Goal: Task Accomplishment & Management: Complete application form

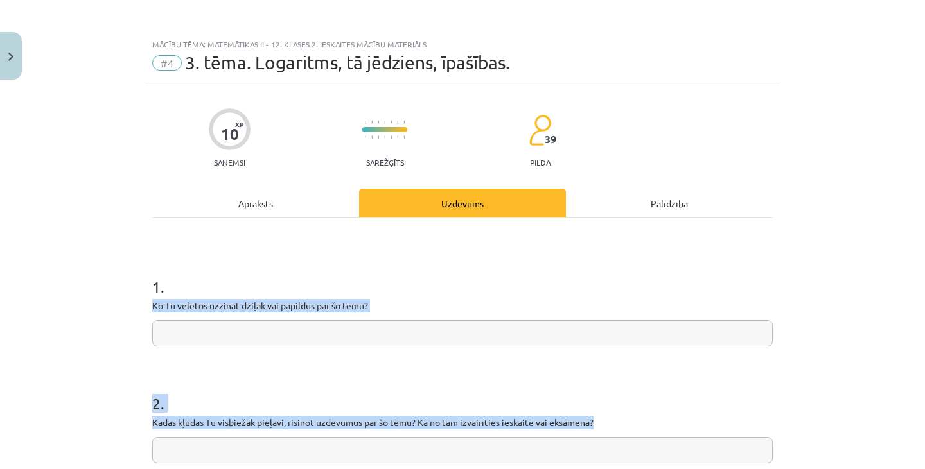
scroll to position [135, 0]
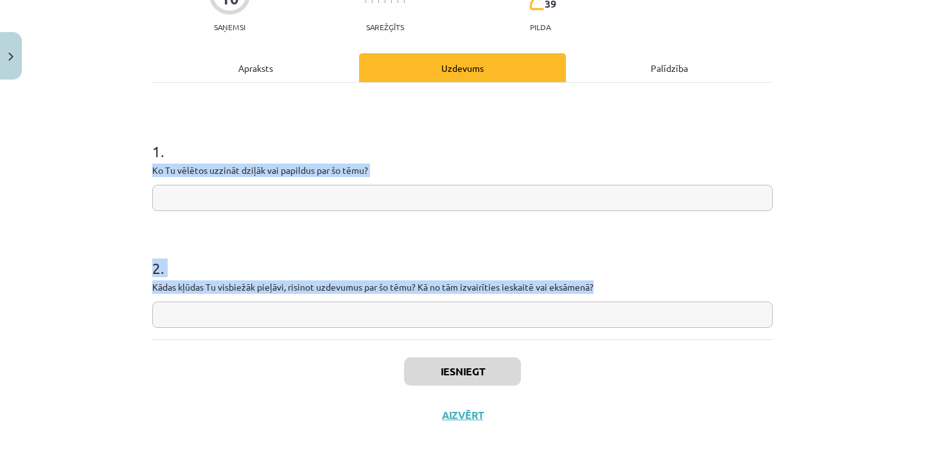
click at [323, 202] on input "text" at bounding box center [462, 198] width 620 height 26
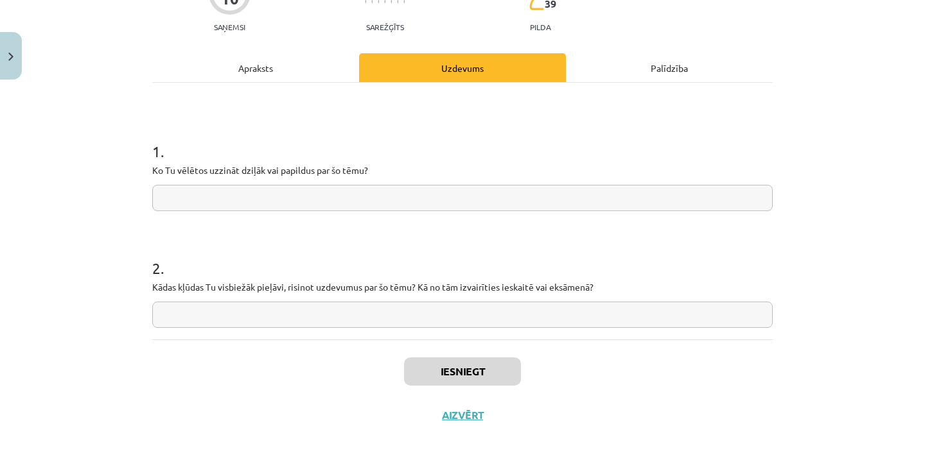
paste input "**********"
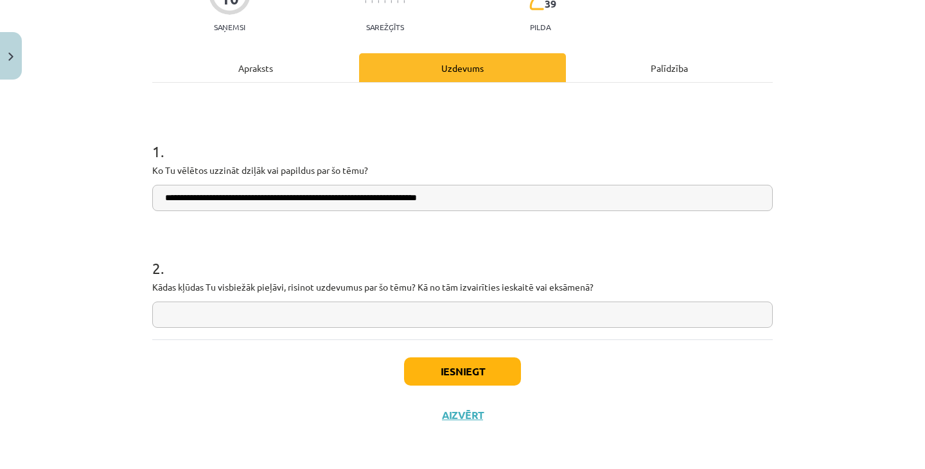
type input "**********"
click at [314, 319] on input "text" at bounding box center [462, 315] width 620 height 26
paste input "*"
type input "*"
paste input "text"
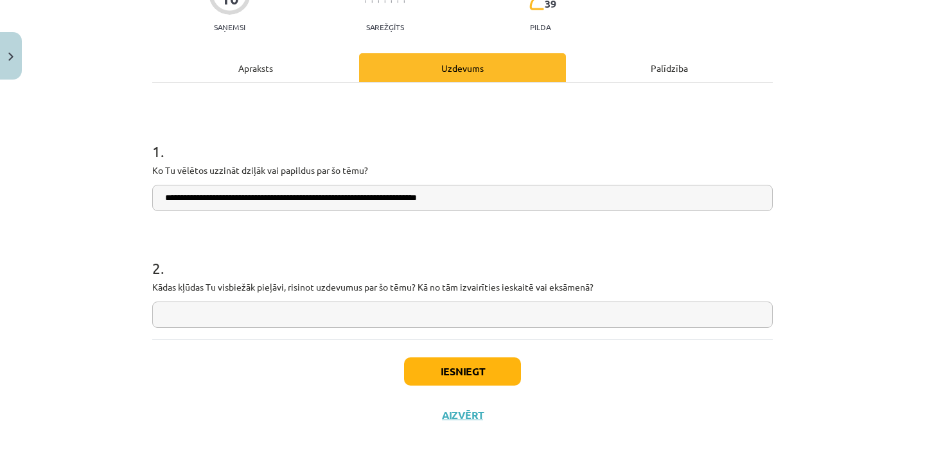
click at [328, 313] on input "text" at bounding box center [462, 315] width 620 height 26
click at [446, 414] on button "Aizvērt" at bounding box center [462, 415] width 49 height 13
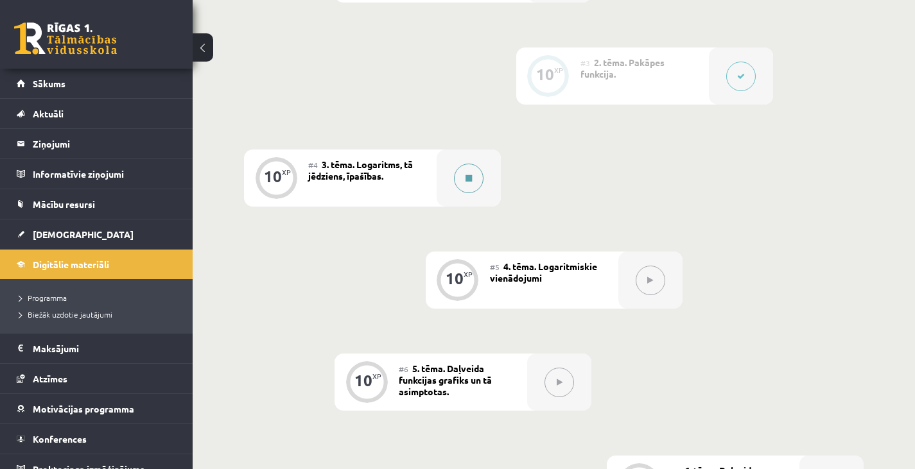
click at [457, 191] on div at bounding box center [469, 178] width 64 height 57
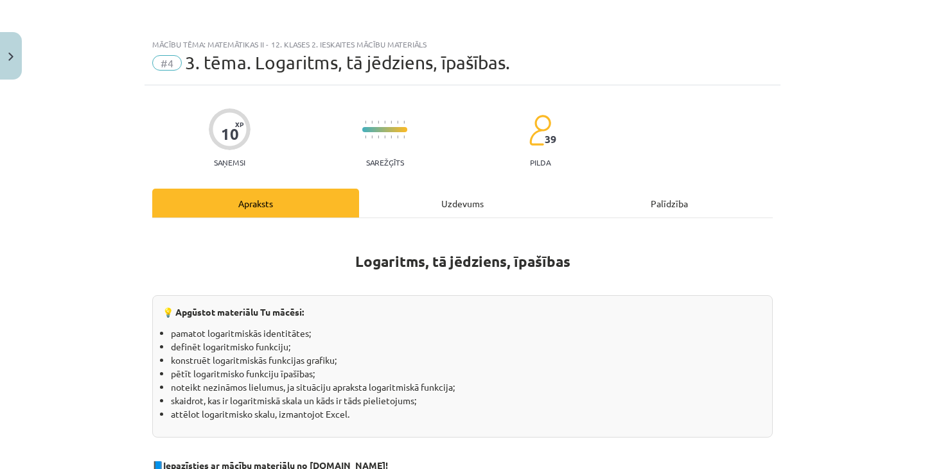
click at [493, 194] on div "Uzdevums" at bounding box center [462, 203] width 207 height 29
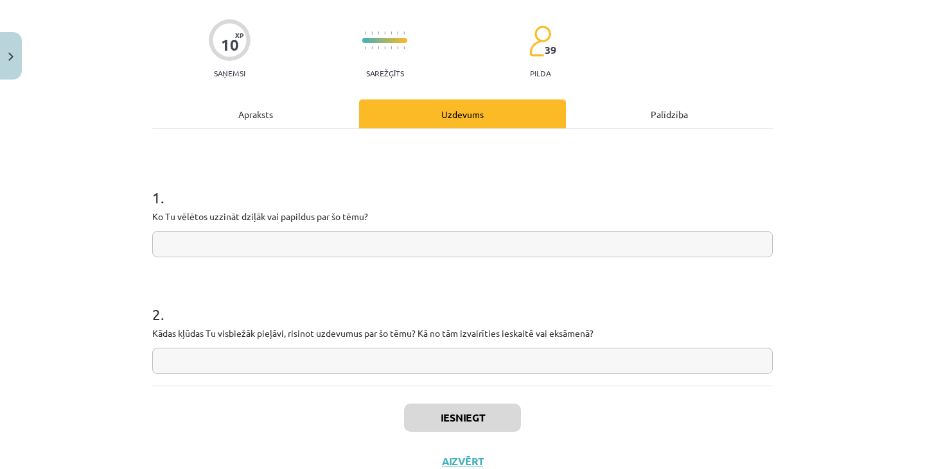
scroll to position [91, 0]
click at [406, 362] on input "text" at bounding box center [462, 360] width 620 height 26
click at [261, 244] on input "text" at bounding box center [462, 243] width 620 height 26
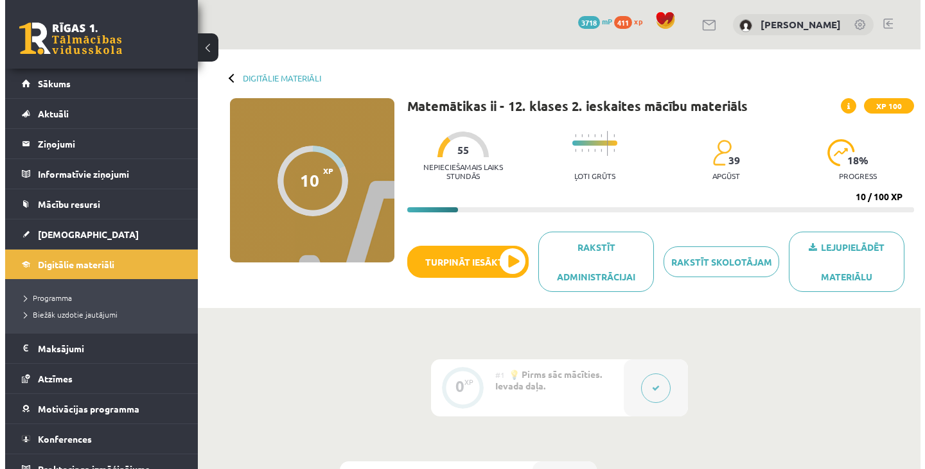
scroll to position [516, 0]
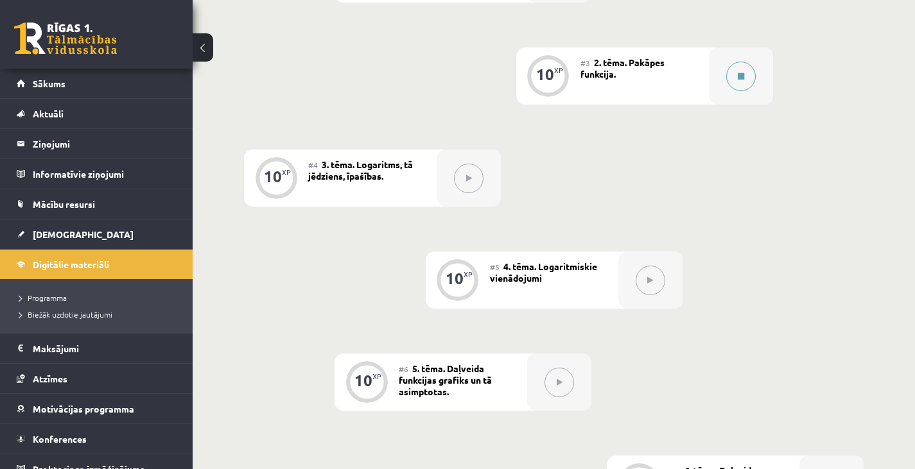
click at [751, 87] on div at bounding box center [741, 76] width 64 height 57
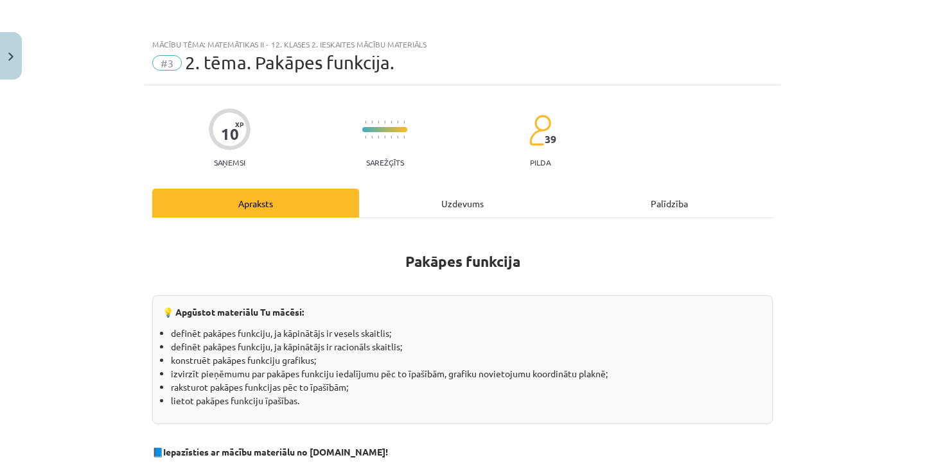
click at [482, 196] on div "Uzdevums" at bounding box center [462, 203] width 207 height 29
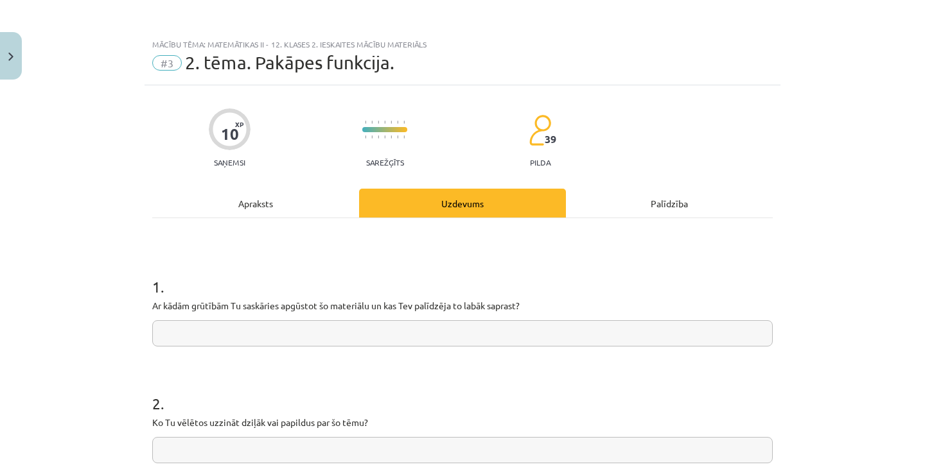
scroll to position [8, 0]
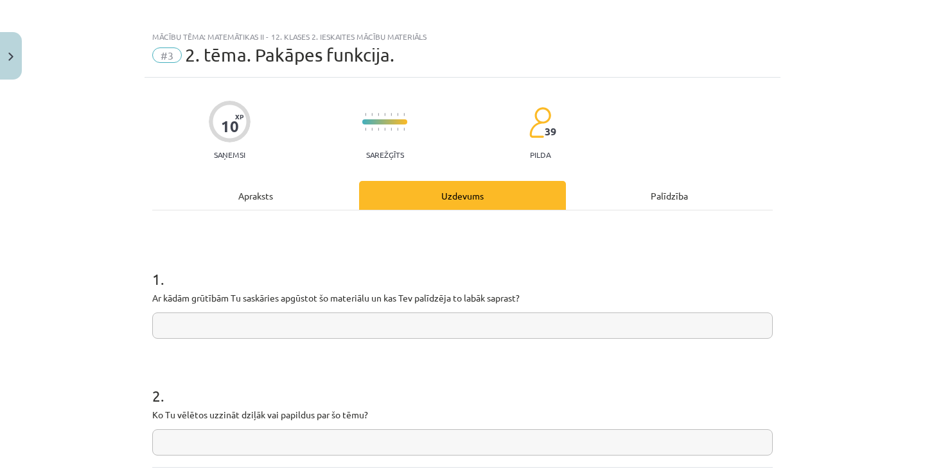
click at [317, 322] on input "text" at bounding box center [462, 326] width 620 height 26
paste input "**********"
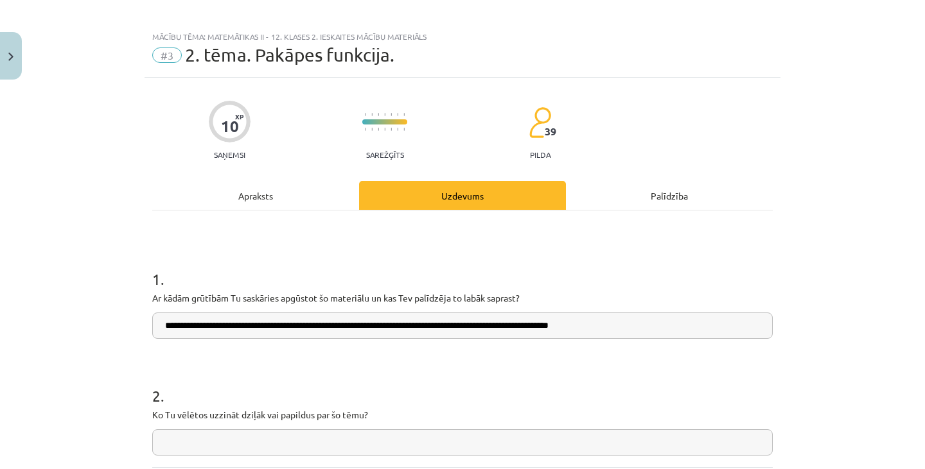
type input "**********"
click at [302, 440] on input "text" at bounding box center [462, 443] width 620 height 26
paste input "**********"
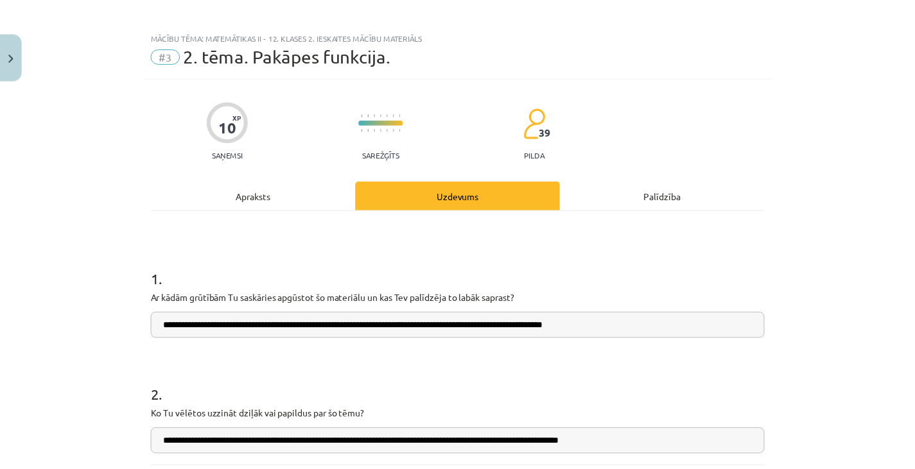
scroll to position [135, 0]
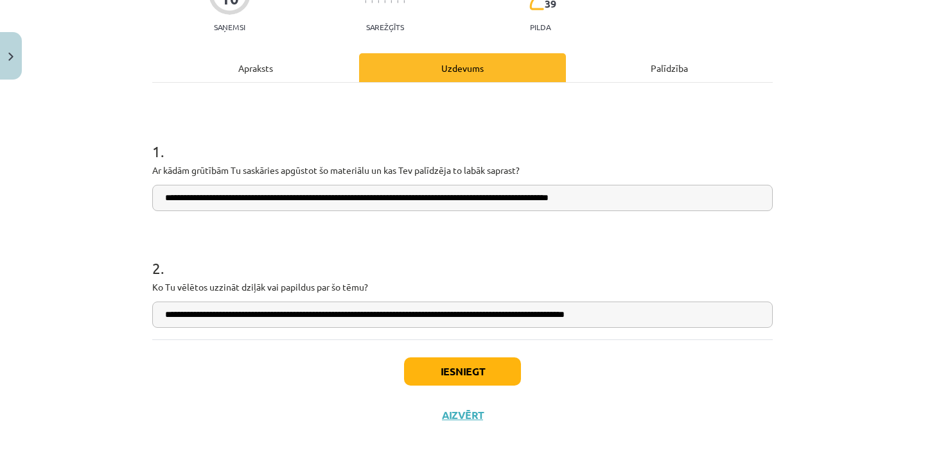
type input "**********"
click at [417, 363] on button "Iesniegt" at bounding box center [462, 372] width 117 height 28
drag, startPoint x: 417, startPoint y: 363, endPoint x: 435, endPoint y: 363, distance: 18.6
click at [435, 363] on button "Iesniegt" at bounding box center [462, 372] width 117 height 28
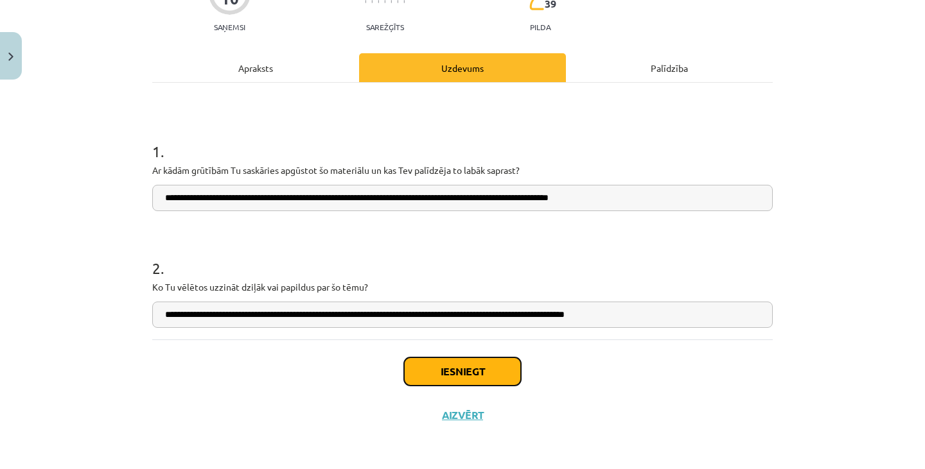
click at [435, 363] on button "Iesniegt" at bounding box center [462, 372] width 117 height 28
click at [450, 372] on button "Iesniegt" at bounding box center [462, 372] width 117 height 28
click at [4, 63] on button "Close" at bounding box center [11, 56] width 22 height 48
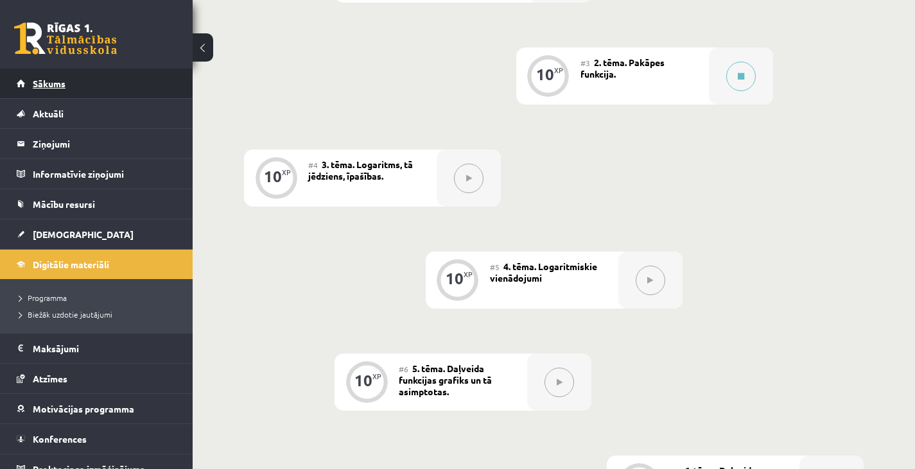
click at [85, 80] on link "Sākums" at bounding box center [97, 84] width 160 height 30
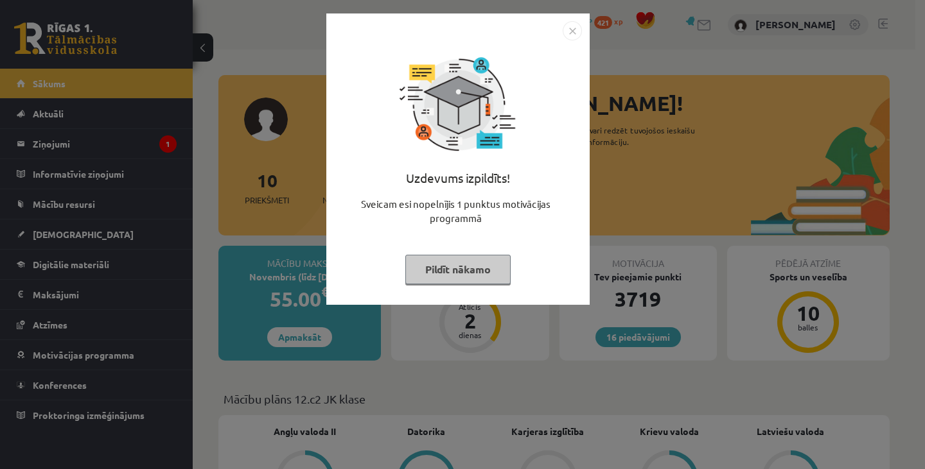
click at [476, 271] on button "Pildīt nākamo" at bounding box center [457, 270] width 105 height 30
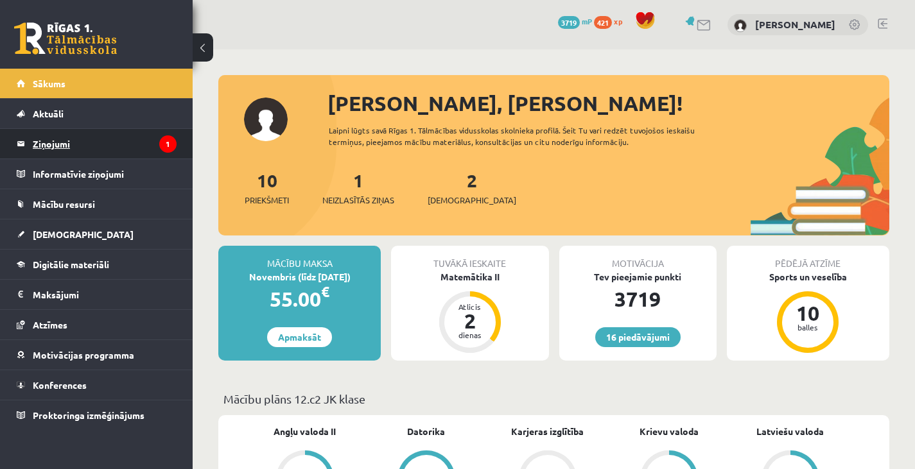
click at [152, 143] on legend "Ziņojumi 1" at bounding box center [105, 144] width 144 height 30
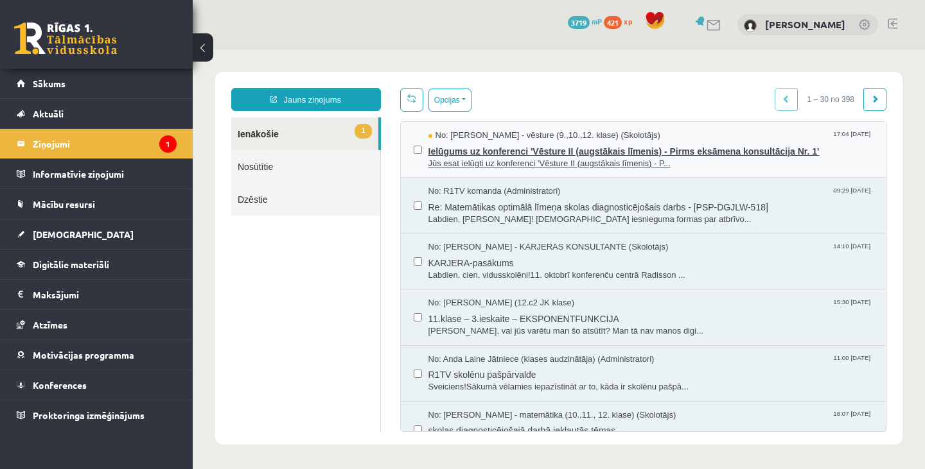
click at [512, 152] on span "Ielūgums uz konferenci 'Vēsture II (augstākais līmenis) - Pirms eksāmena konsul…" at bounding box center [650, 150] width 445 height 16
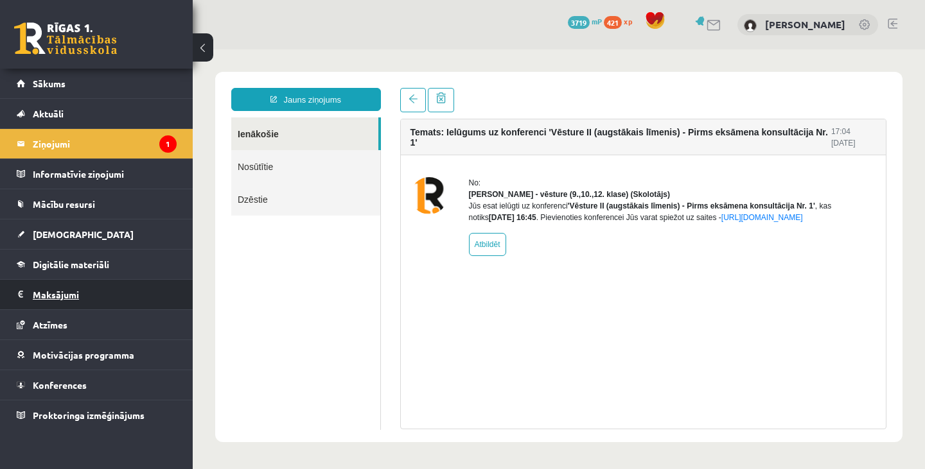
click at [59, 294] on legend "Maksājumi 0" at bounding box center [105, 295] width 144 height 30
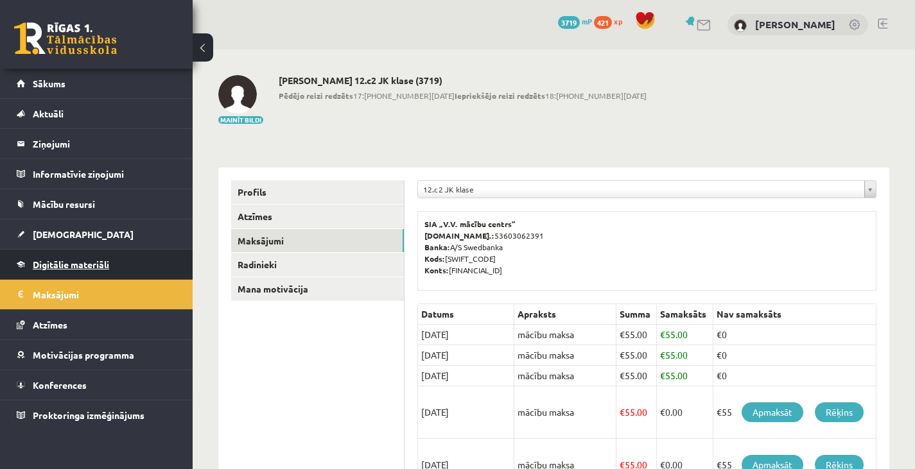
click at [67, 260] on span "Digitālie materiāli" at bounding box center [71, 265] width 76 height 12
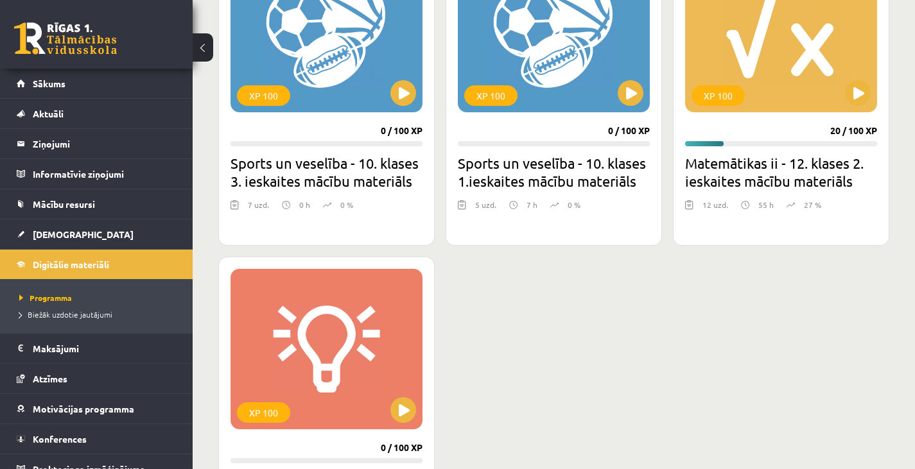
scroll to position [1240, 0]
click at [857, 100] on button at bounding box center [858, 94] width 26 height 26
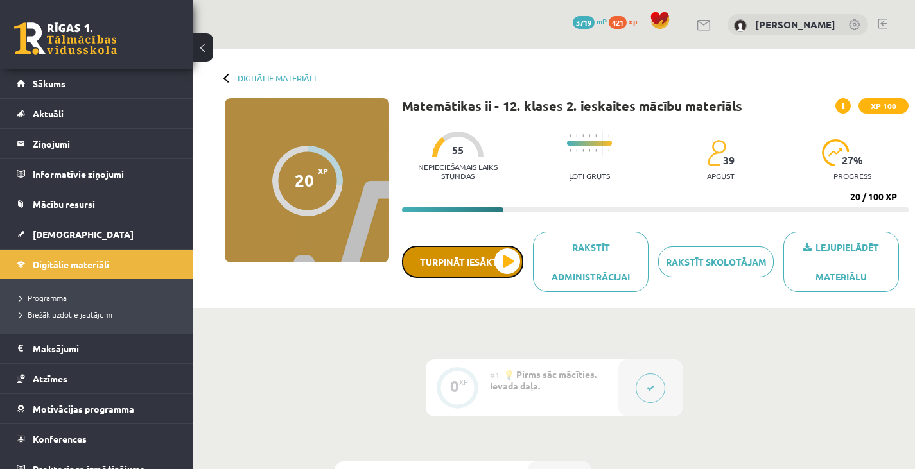
click at [511, 248] on button "Turpināt iesākto" at bounding box center [462, 262] width 121 height 32
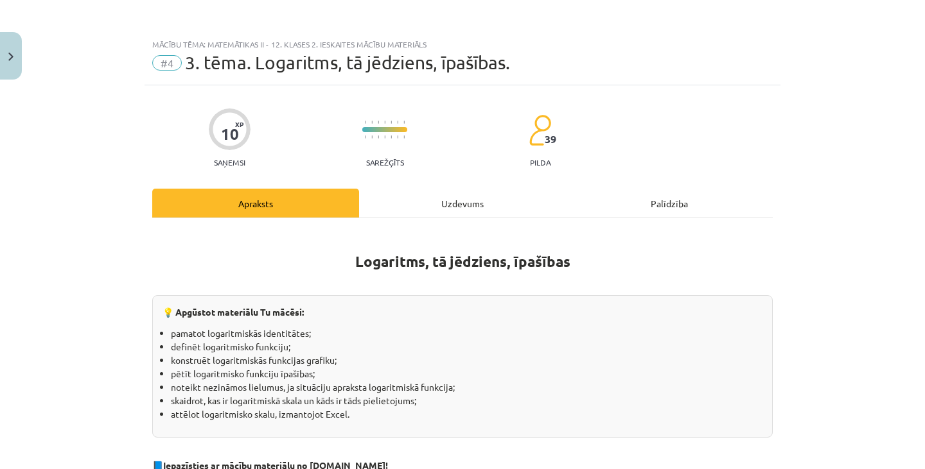
click at [467, 203] on div "Uzdevums" at bounding box center [462, 203] width 207 height 29
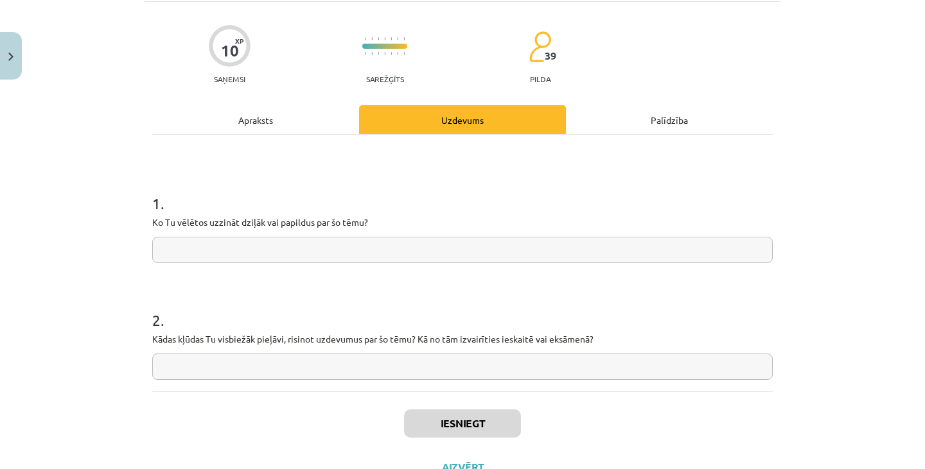
scroll to position [84, 0]
click at [470, 246] on input "text" at bounding box center [462, 249] width 620 height 26
paste input "**********"
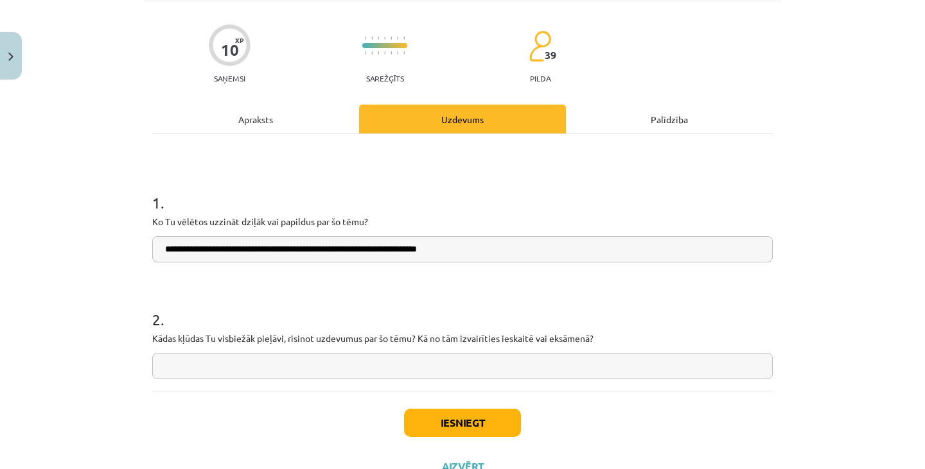
type input "**********"
click at [622, 362] on input "text" at bounding box center [462, 366] width 620 height 26
paste input "**********"
type input "**********"
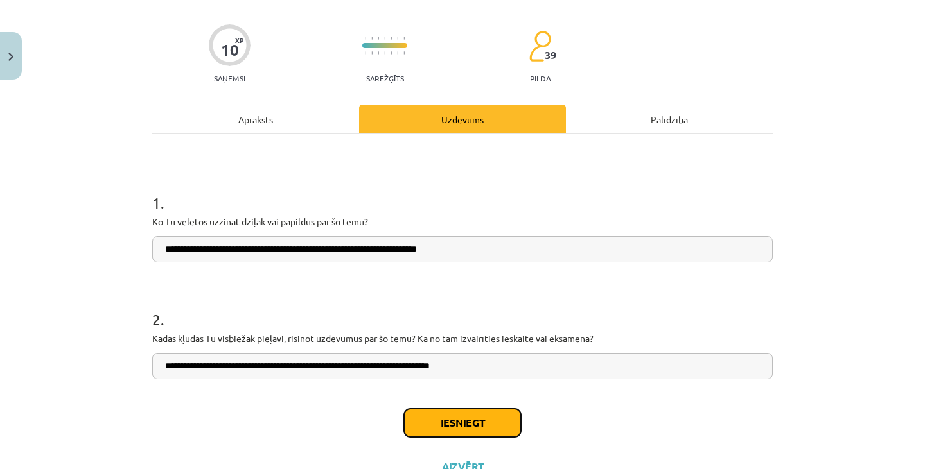
click at [437, 430] on button "Iesniegt" at bounding box center [462, 423] width 117 height 28
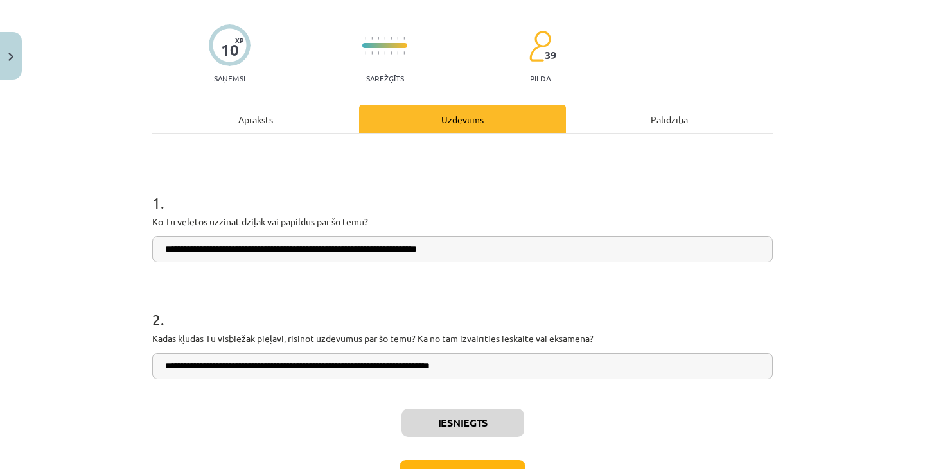
scroll to position [176, 0]
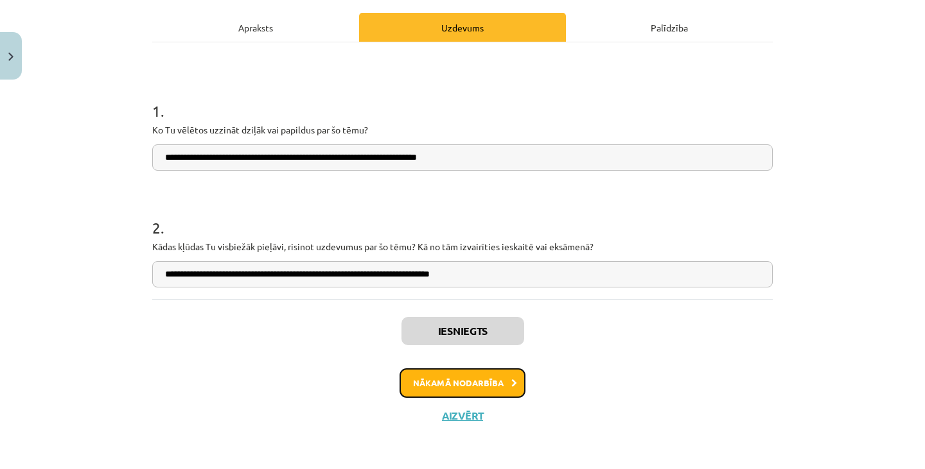
click at [473, 393] on button "Nākamā nodarbība" at bounding box center [462, 384] width 126 height 30
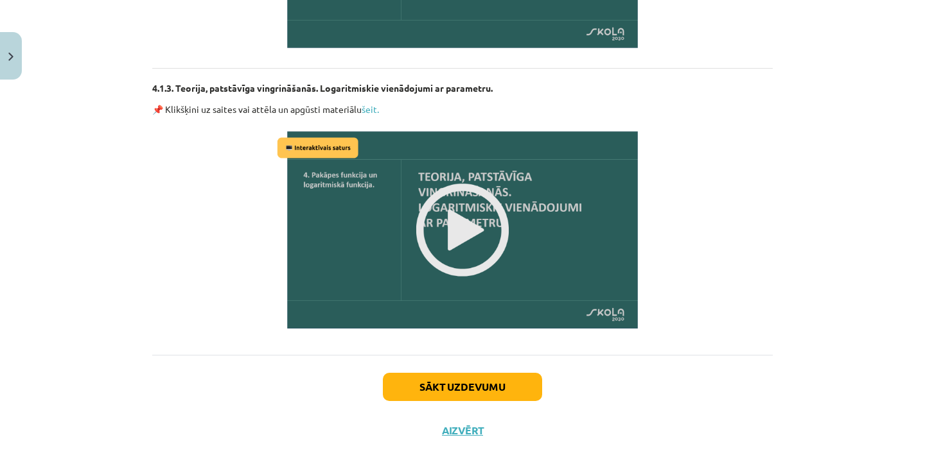
scroll to position [995, 0]
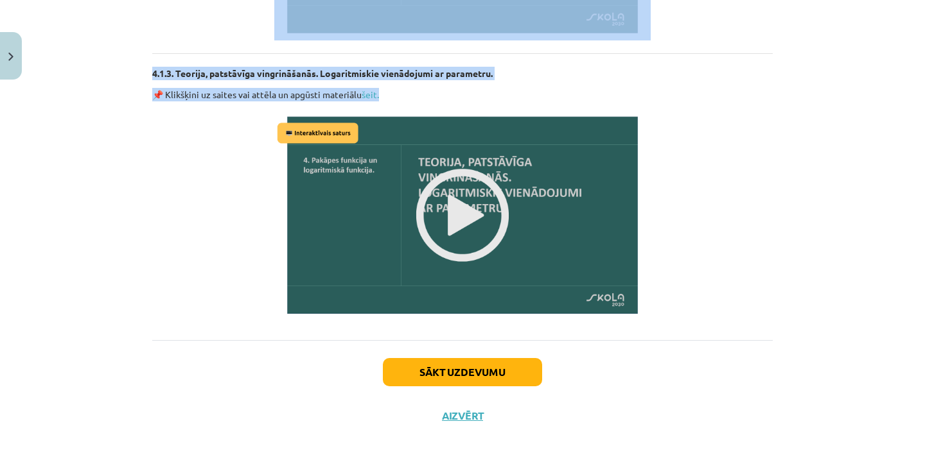
drag, startPoint x: 362, startPoint y: 257, endPoint x: 392, endPoint y: 94, distance: 166.5
copy div "Logaritmiskie vienādojumi 💡 Apgūstot materiālu Tu mācēsi: atrisināt logaritmisk…"
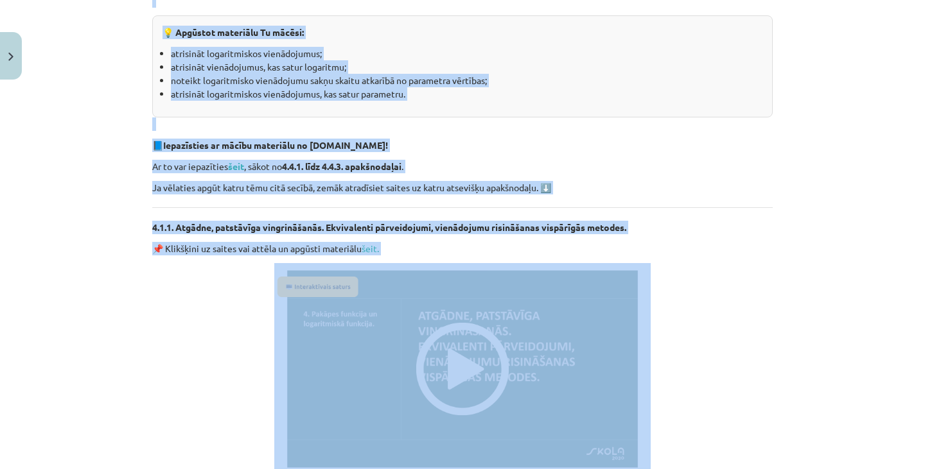
scroll to position [0, 0]
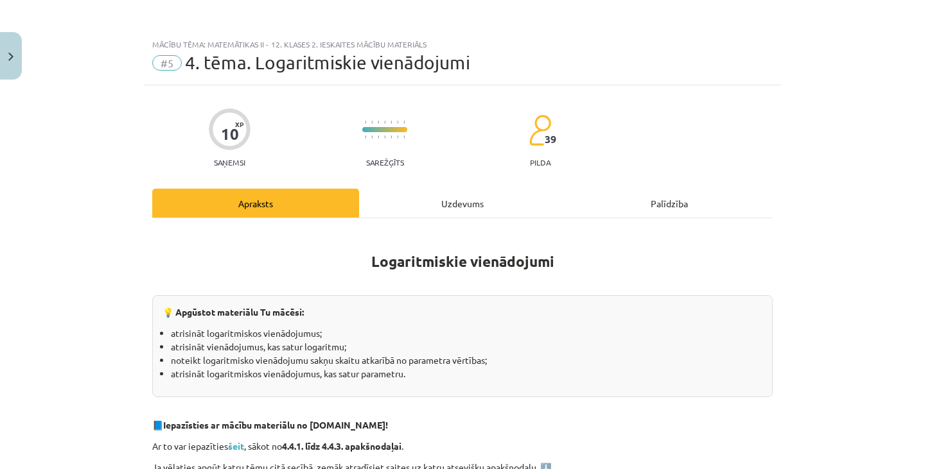
click at [473, 198] on div "Uzdevums" at bounding box center [462, 203] width 207 height 29
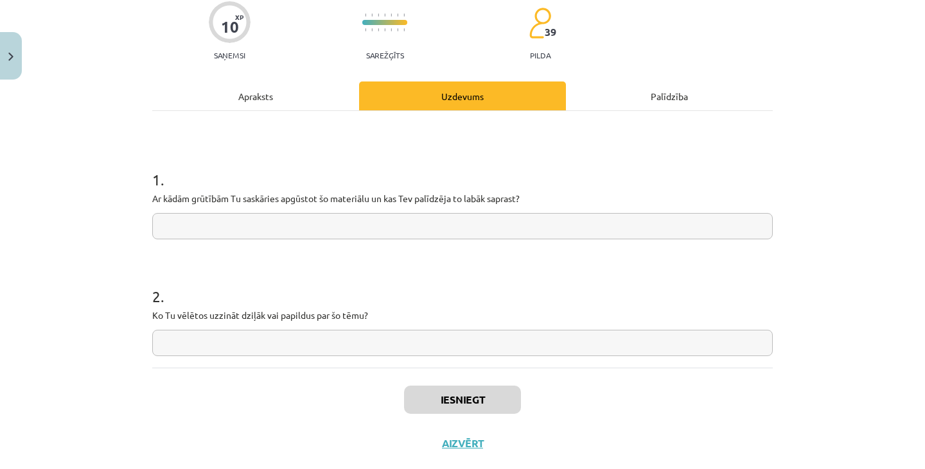
scroll to position [109, 0]
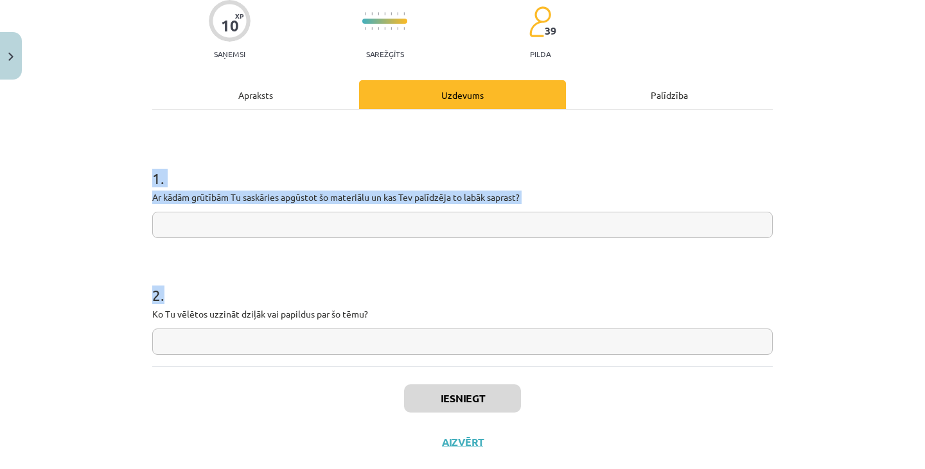
drag, startPoint x: 143, startPoint y: 183, endPoint x: 450, endPoint y: 330, distance: 340.9
click at [450, 330] on div "10 XP Saņemsi Sarežģīts 39 pilda Apraksts Uzdevums Palīdzība 1 . Ar kādām grūtī…" at bounding box center [462, 220] width 636 height 487
copy form "1 . Ar kādām grūtībām Tu saskāries apgūstot šo materiālu un kas Tev palīdzēja t…"
click at [268, 225] on input "text" at bounding box center [462, 225] width 620 height 26
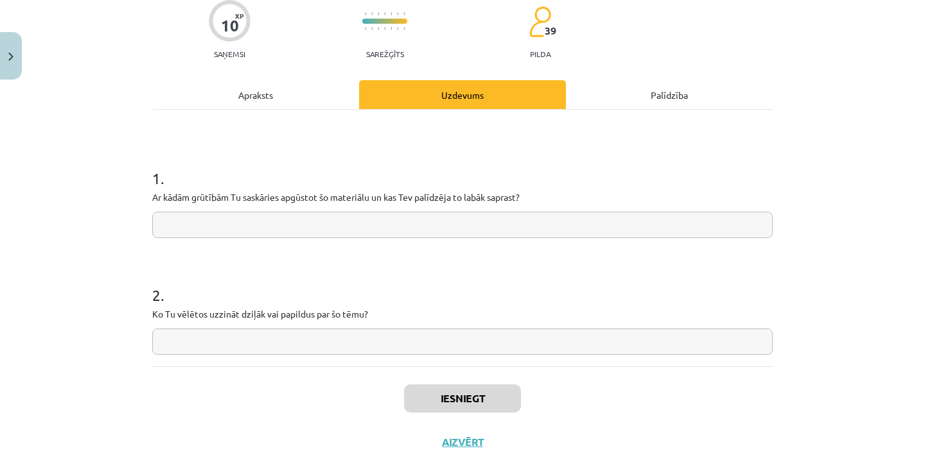
paste input "**********"
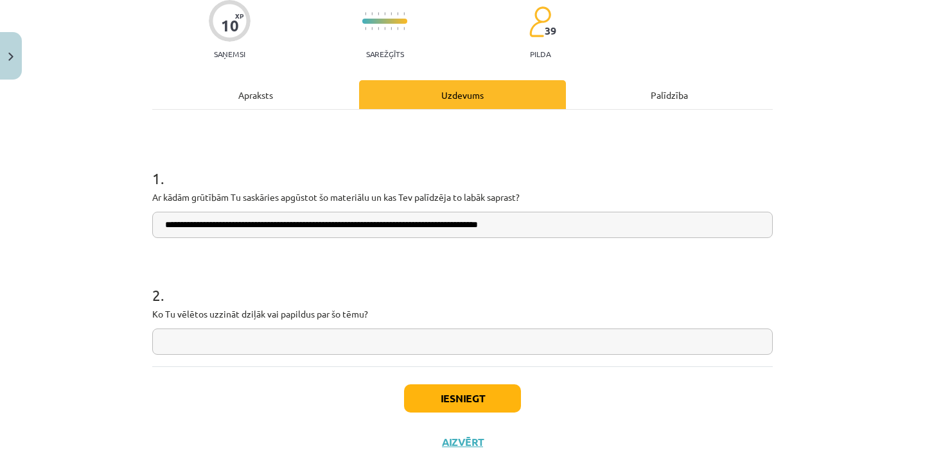
type input "**********"
click at [295, 336] on input "text" at bounding box center [462, 342] width 620 height 26
paste input "**********"
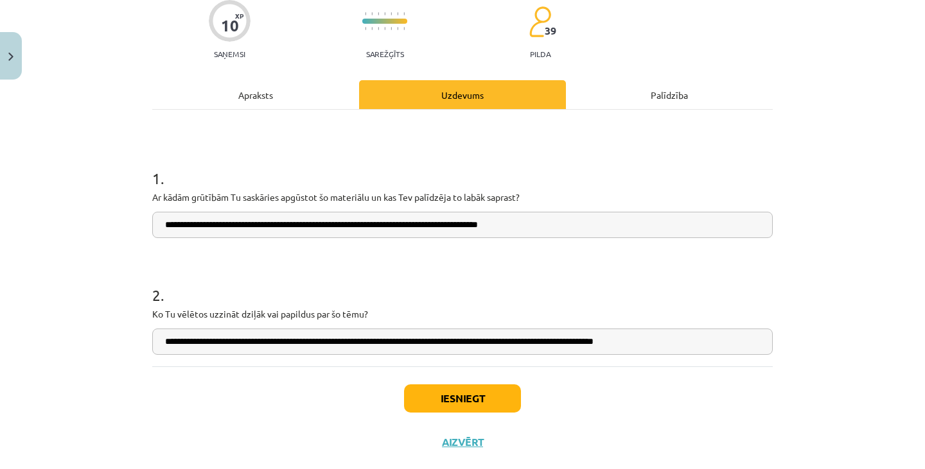
type input "**********"
click at [487, 396] on button "Iesniegt" at bounding box center [462, 399] width 117 height 28
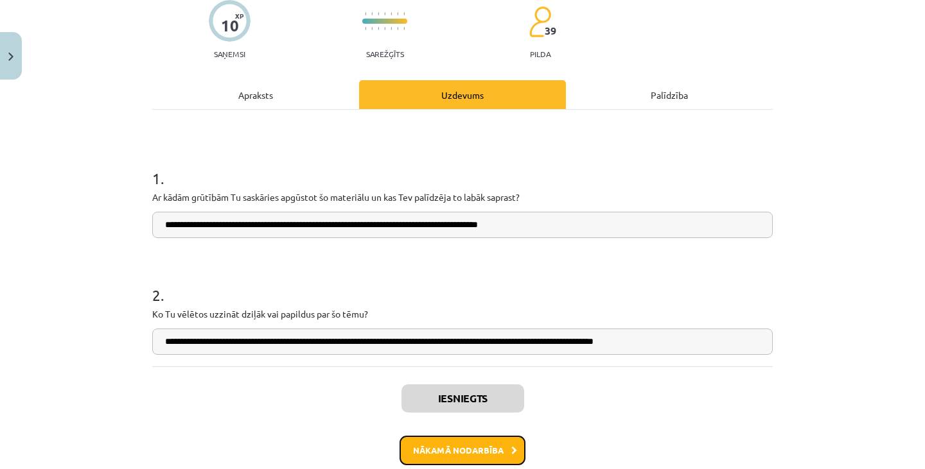
click at [511, 449] on icon at bounding box center [514, 451] width 6 height 8
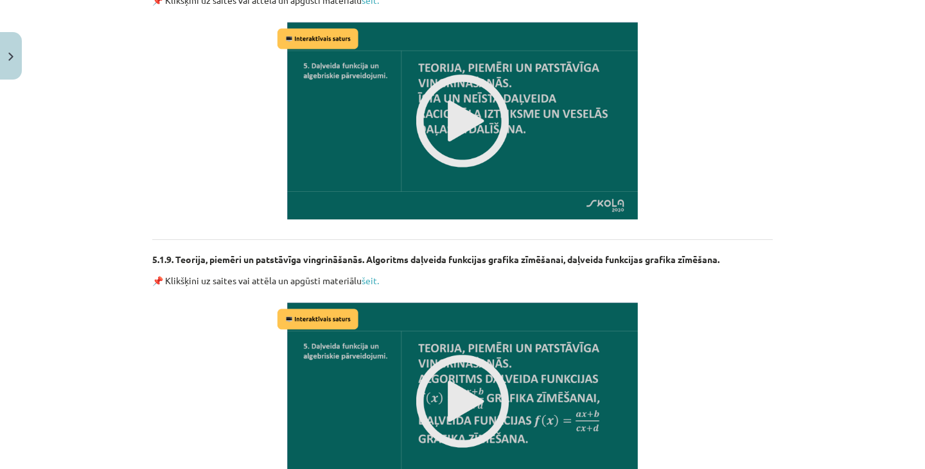
scroll to position [2718, 0]
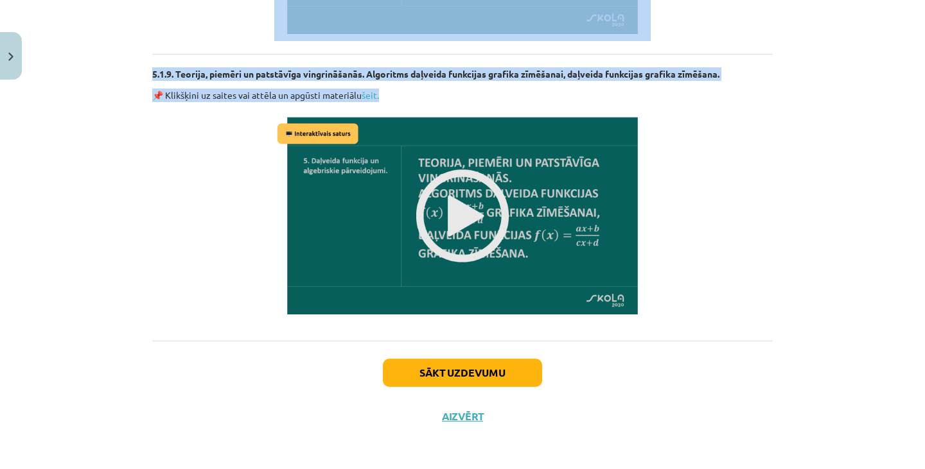
drag, startPoint x: 315, startPoint y: 256, endPoint x: 401, endPoint y: 92, distance: 184.4
copy div "Daļveida funkcijas grafiks un tā asimptotas 💡 Apgūstot materiālu Tu mācēsi: not…"
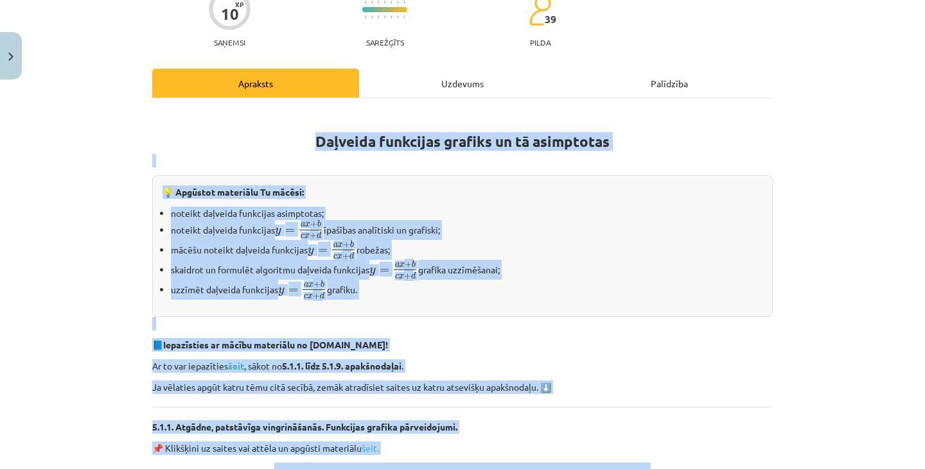
scroll to position [0, 0]
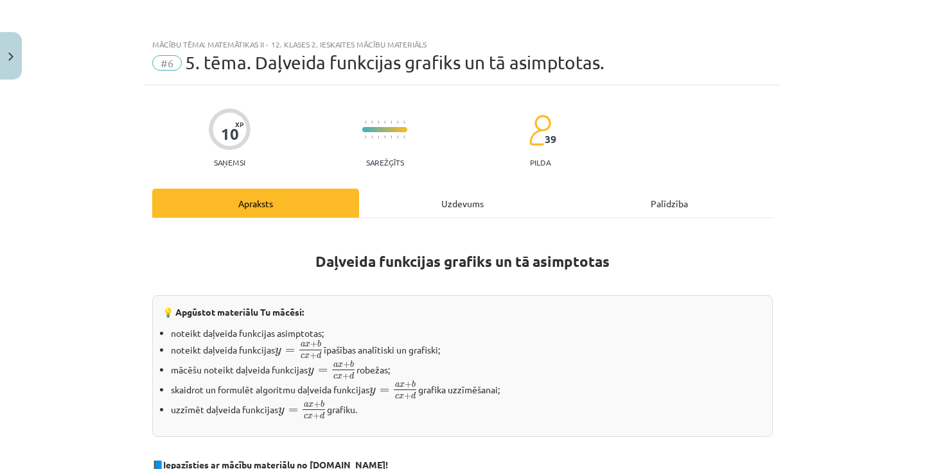
click at [446, 200] on div "Uzdevums" at bounding box center [462, 203] width 207 height 29
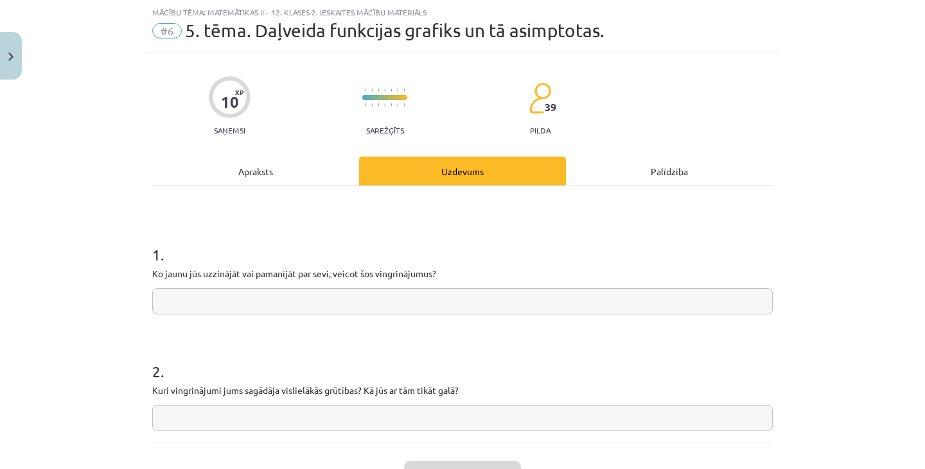
scroll to position [135, 0]
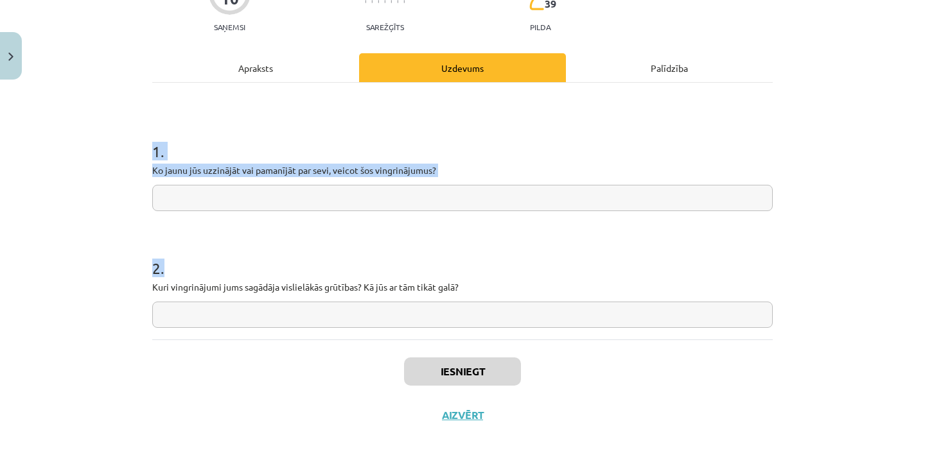
drag, startPoint x: 137, startPoint y: 148, endPoint x: 511, endPoint y: 308, distance: 406.2
click at [511, 308] on div "Mācību tēma: Matemātikas ii - 12. klases 2. ieskaites mācību materiāls #6 5. tē…" at bounding box center [462, 234] width 925 height 469
copy form "1 . Ko jaunu jūs uzzinājāt vai pamanījāt par sevi, veicot šos vingrinājumus? 2 ."
click at [237, 190] on input "text" at bounding box center [462, 198] width 620 height 26
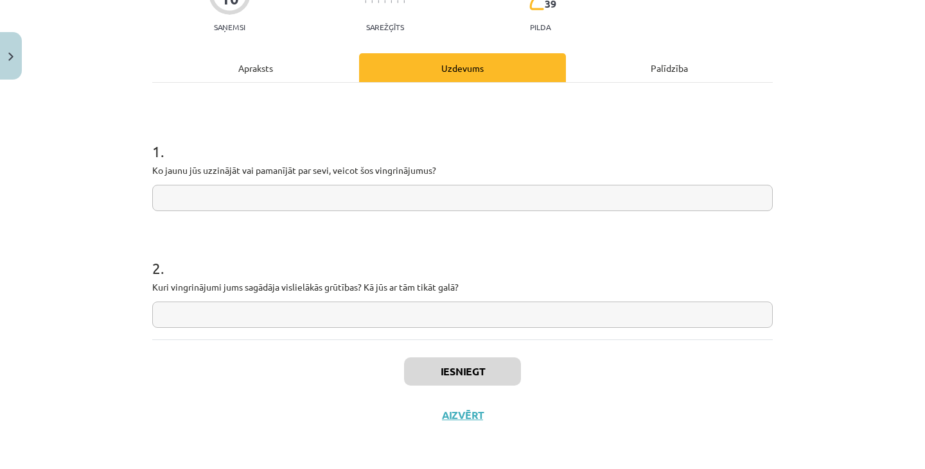
paste input "**********"
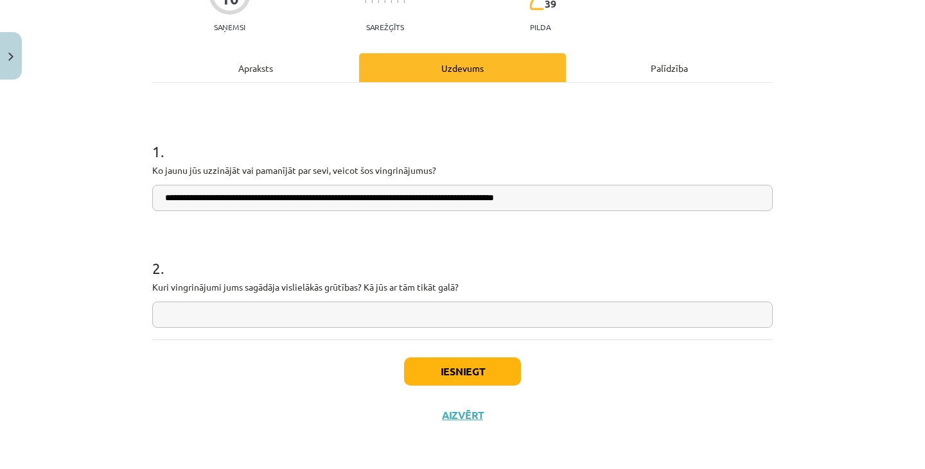
type input "**********"
click at [310, 310] on input "text" at bounding box center [462, 315] width 620 height 26
paste input "**********"
type input "**********"
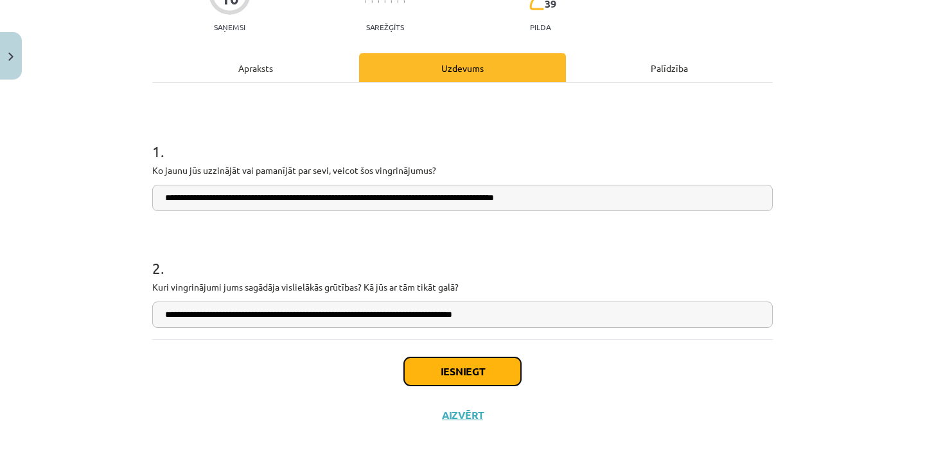
click at [457, 377] on button "Iesniegt" at bounding box center [462, 372] width 117 height 28
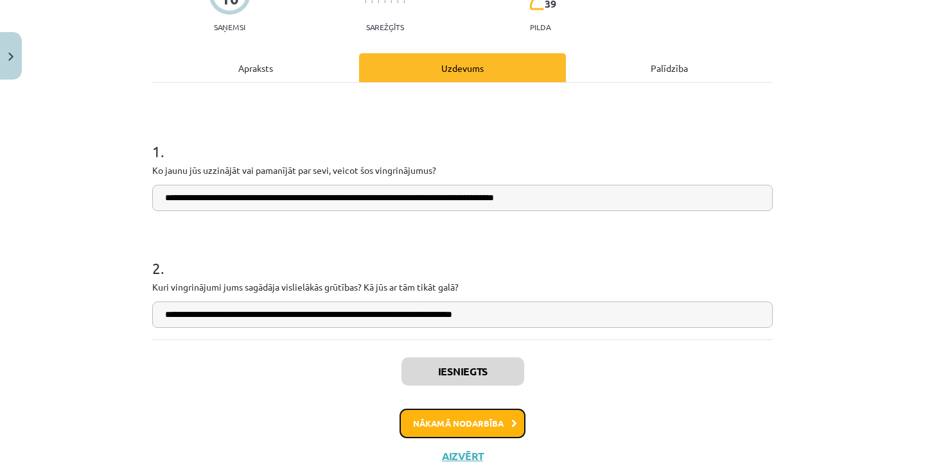
click at [516, 423] on button "Nākamā nodarbība" at bounding box center [462, 424] width 126 height 30
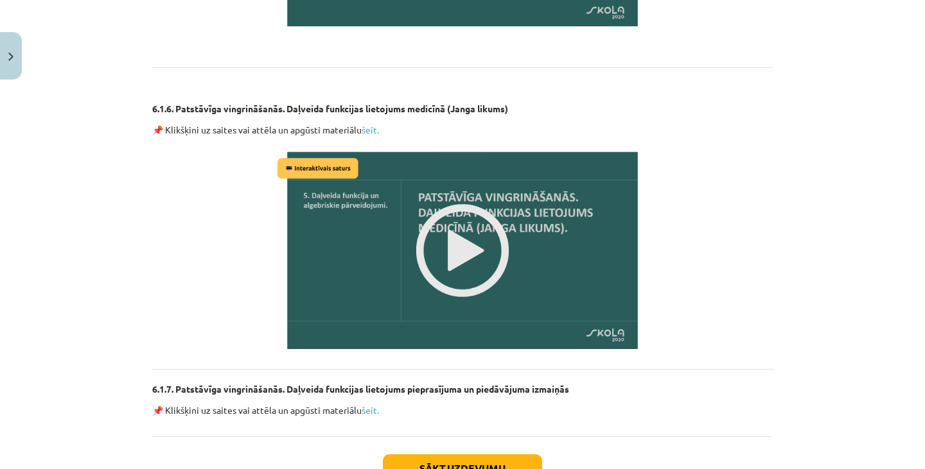
scroll to position [1824, 0]
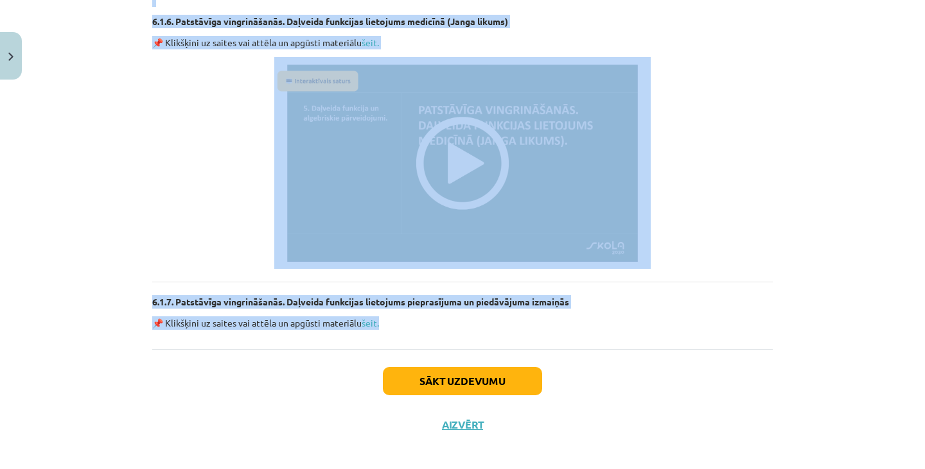
drag, startPoint x: 180, startPoint y: 178, endPoint x: 482, endPoint y: 323, distance: 335.5
copy div "Daļveida funkcijas, daļveida racionālu vienādojumu lietojums (situāciju uzdevum…"
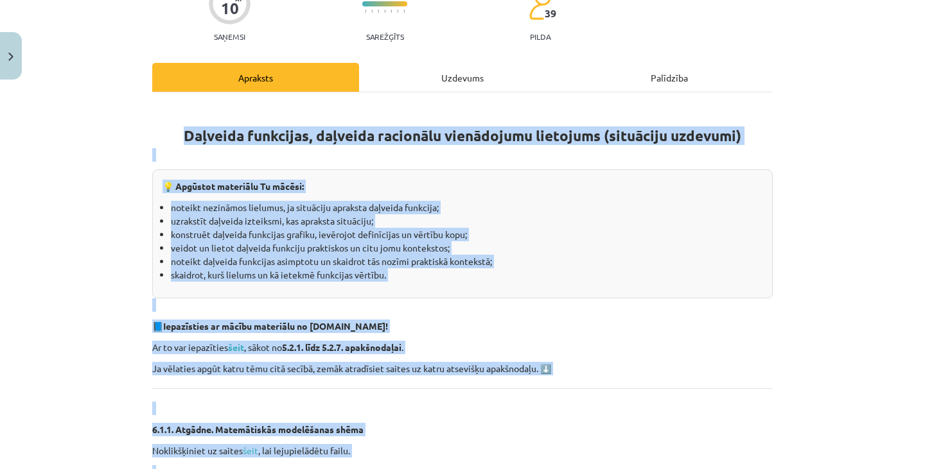
scroll to position [0, 0]
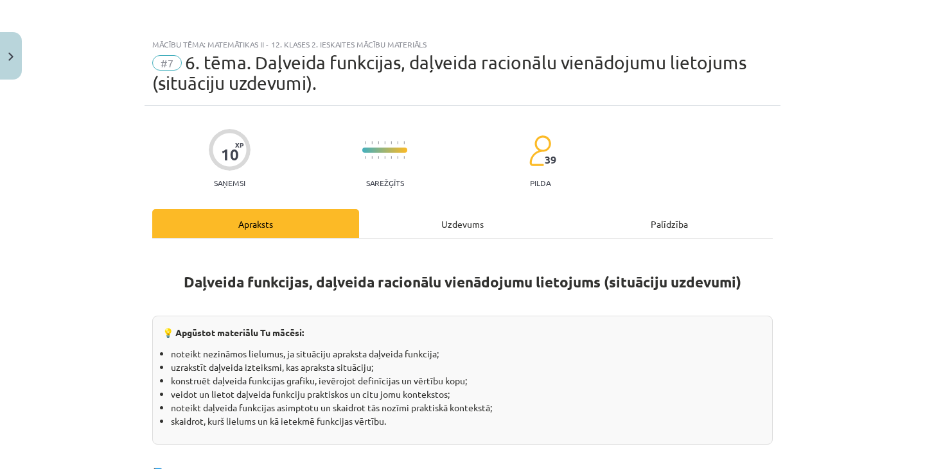
click at [466, 219] on div "Uzdevums" at bounding box center [462, 223] width 207 height 29
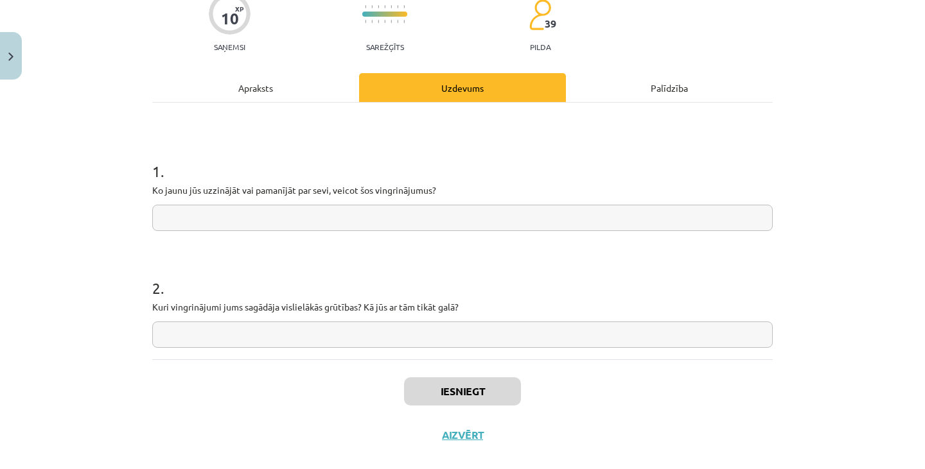
scroll to position [137, 0]
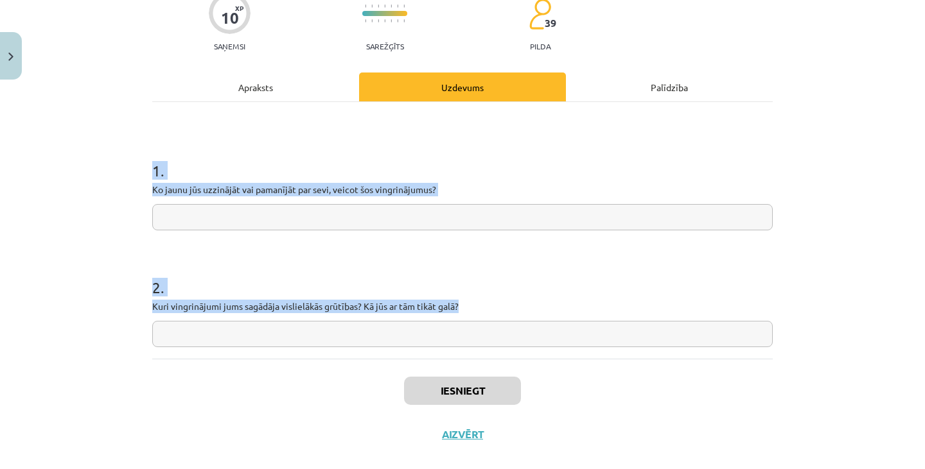
drag, startPoint x: 148, startPoint y: 164, endPoint x: 487, endPoint y: 307, distance: 367.8
click at [487, 307] on form "1 . Ko jaunu jūs uzzinājāt vai pamanījāt par sevi, veicot šos vingrinājumus? 2 …" at bounding box center [462, 243] width 620 height 208
copy form "1 . Ko jaunu jūs uzzinājāt vai pamanījāt par sevi, veicot šos vingrinājumus? 2 …"
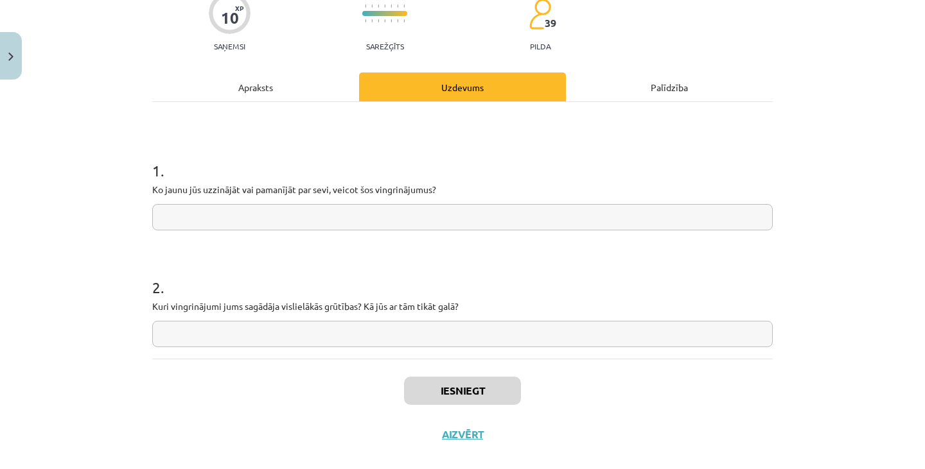
click at [295, 87] on div "Apraksts" at bounding box center [255, 87] width 207 height 29
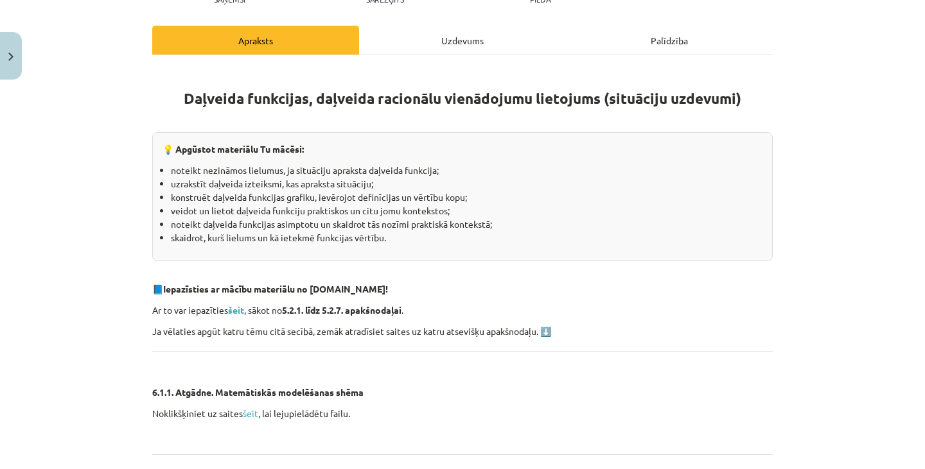
scroll to position [0, 0]
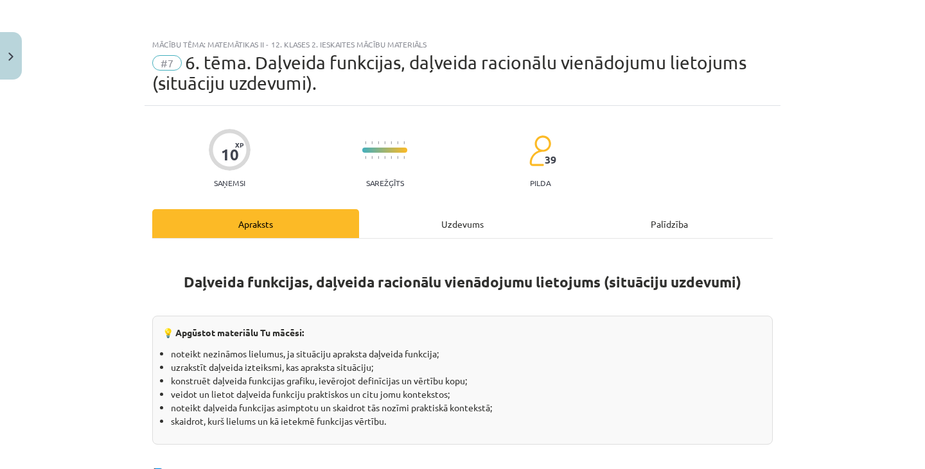
click at [419, 218] on div "Uzdevums" at bounding box center [462, 223] width 207 height 29
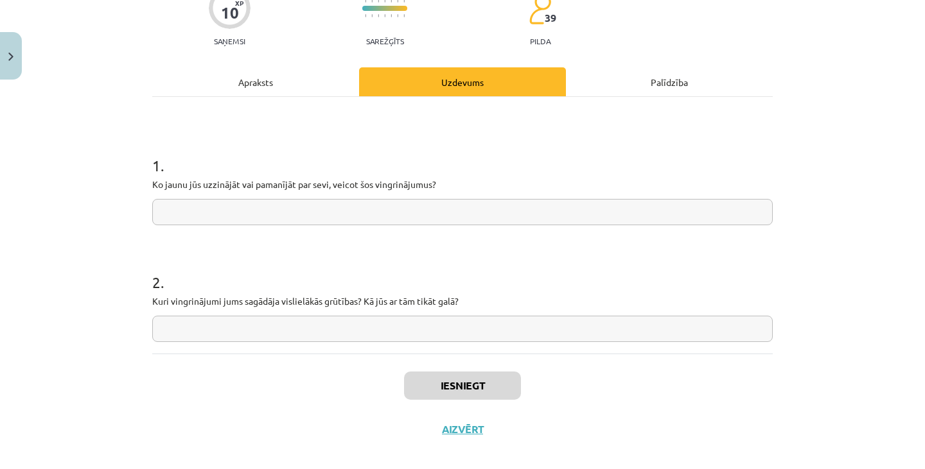
scroll to position [156, 0]
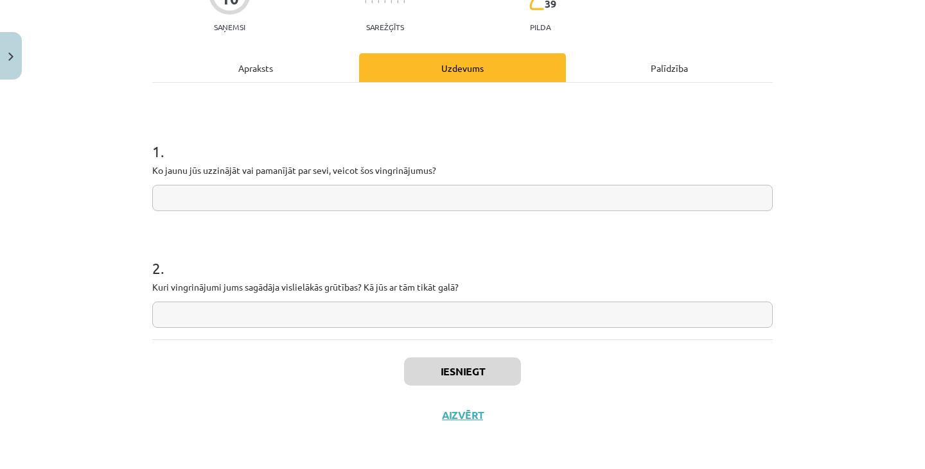
click at [238, 205] on input "text" at bounding box center [462, 198] width 620 height 26
paste input "**********"
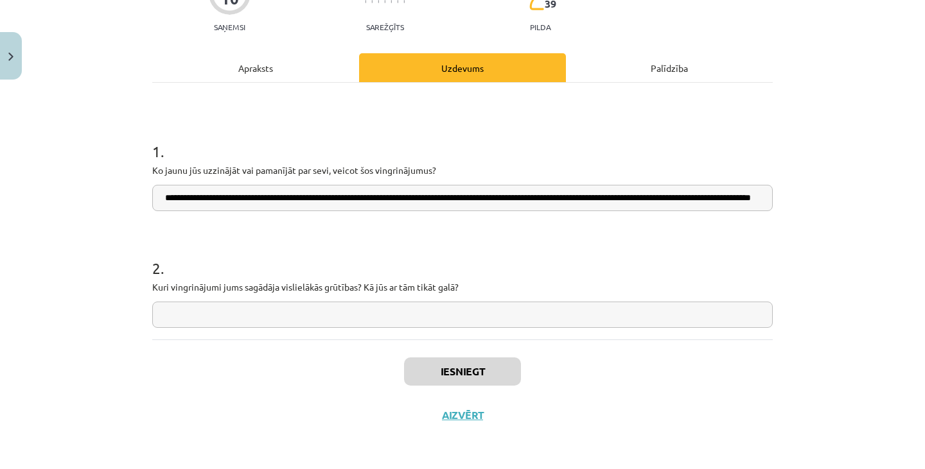
scroll to position [0, 129]
type input "**********"
click at [257, 310] on input "text" at bounding box center [462, 315] width 620 height 26
paste input "**********"
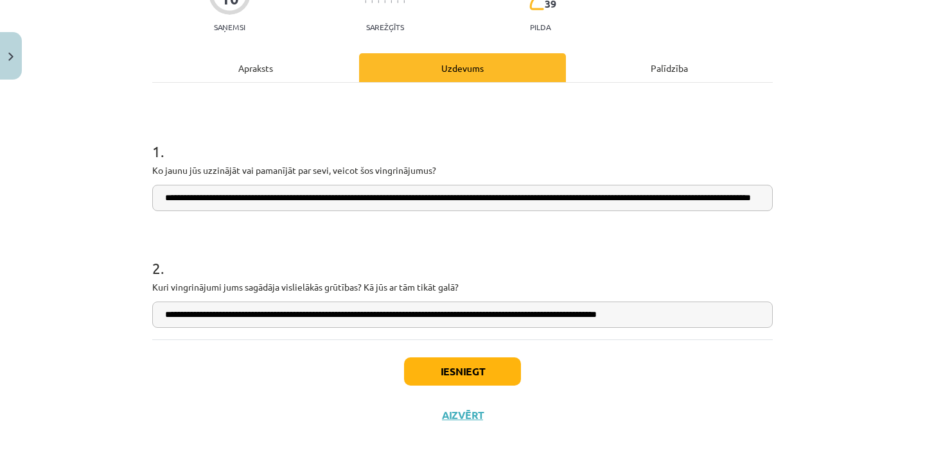
type input "**********"
click at [455, 372] on button "Iesniegt" at bounding box center [462, 372] width 117 height 28
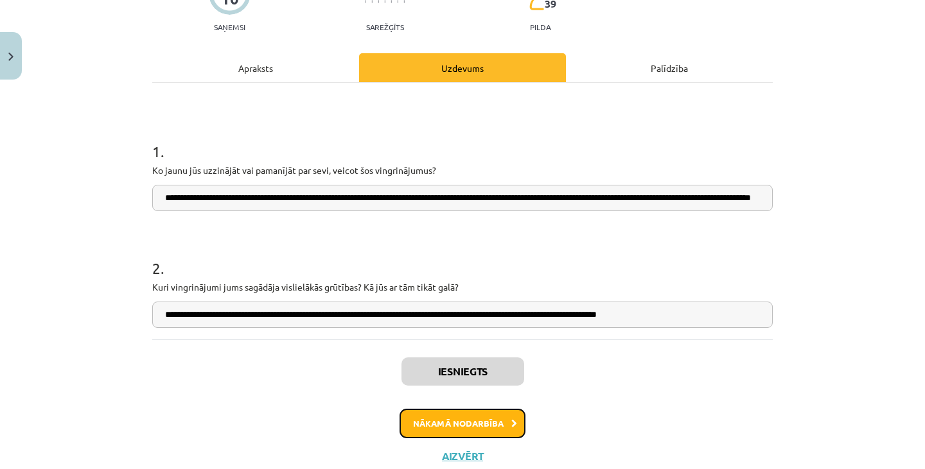
click at [500, 421] on button "Nākamā nodarbība" at bounding box center [462, 424] width 126 height 30
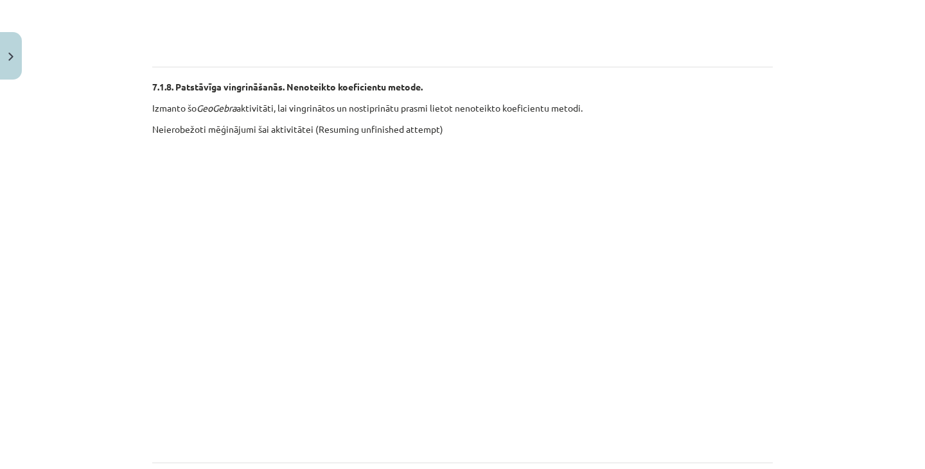
scroll to position [3136, 0]
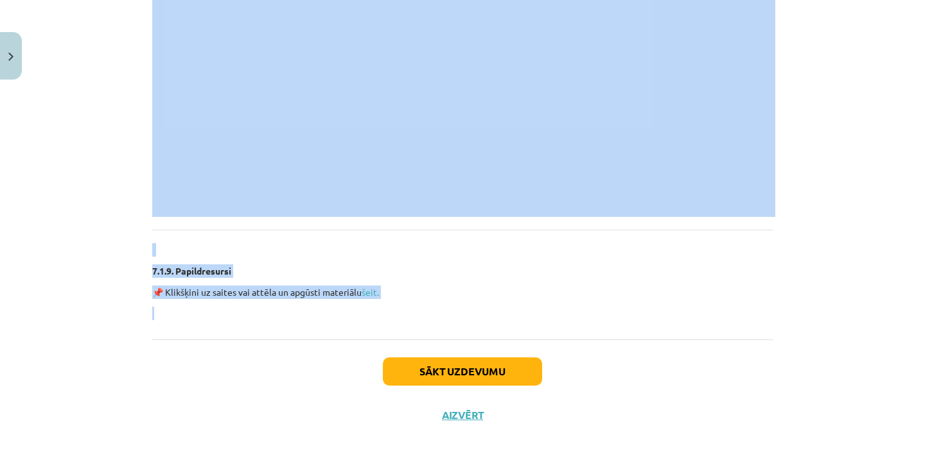
drag, startPoint x: 347, startPoint y: 257, endPoint x: 368, endPoint y: 313, distance: 60.4
copy div "Nenoteikto koeficientu metode 💡 Apgūstot materiālu Tu mācēsi: noteikt elementār…"
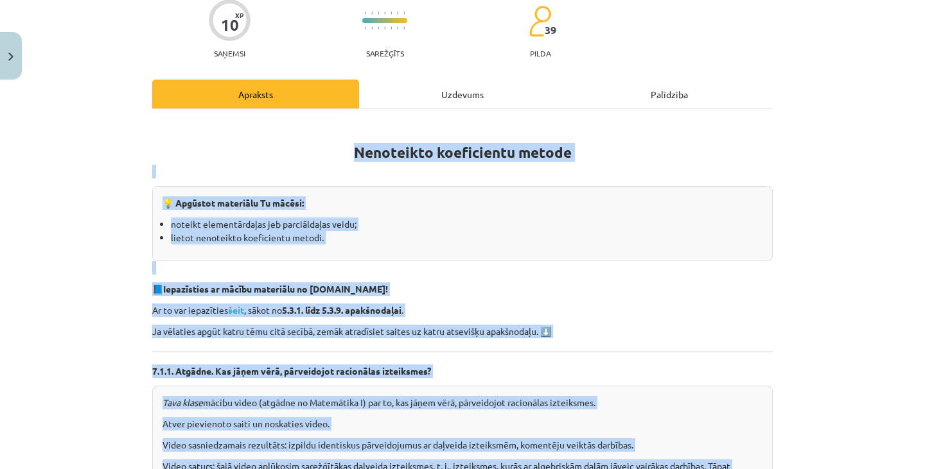
scroll to position [0, 0]
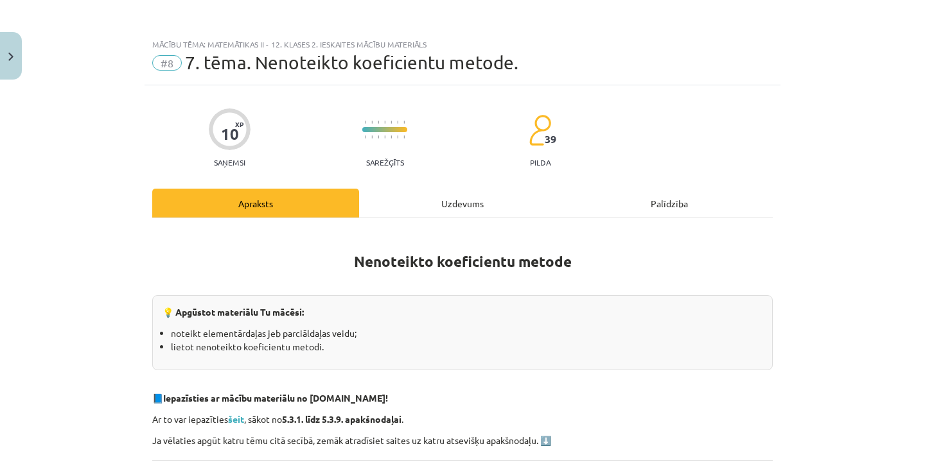
click at [401, 196] on div "Uzdevums" at bounding box center [462, 203] width 207 height 29
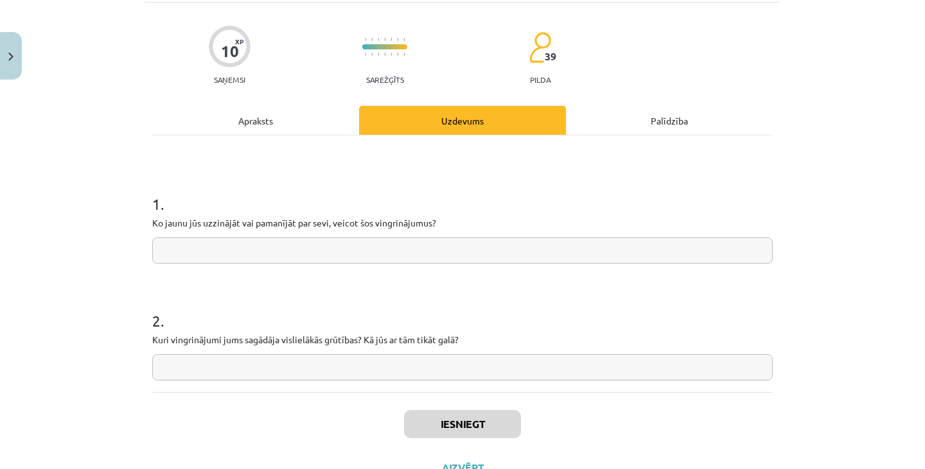
scroll to position [85, 0]
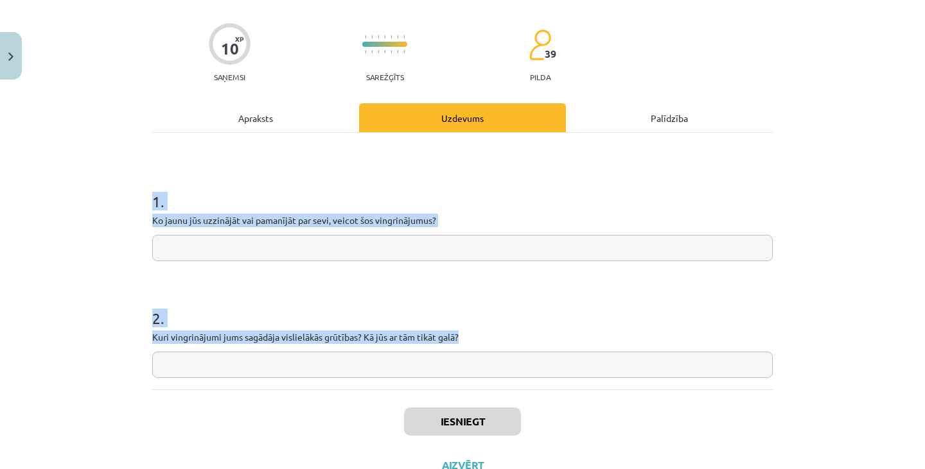
drag, startPoint x: 143, startPoint y: 197, endPoint x: 460, endPoint y: 330, distance: 343.9
click at [460, 330] on div "10 XP Saņemsi Sarežģīts 39 pilda Apraksts Uzdevums Palīdzība 1 . Ko jaunu jūs u…" at bounding box center [462, 243] width 636 height 487
copy form "1 . Ko jaunu jūs uzzinājāt vai pamanījāt par sevi, veicot šos vingrinājumus? 2 …"
click at [276, 252] on input "text" at bounding box center [462, 248] width 620 height 26
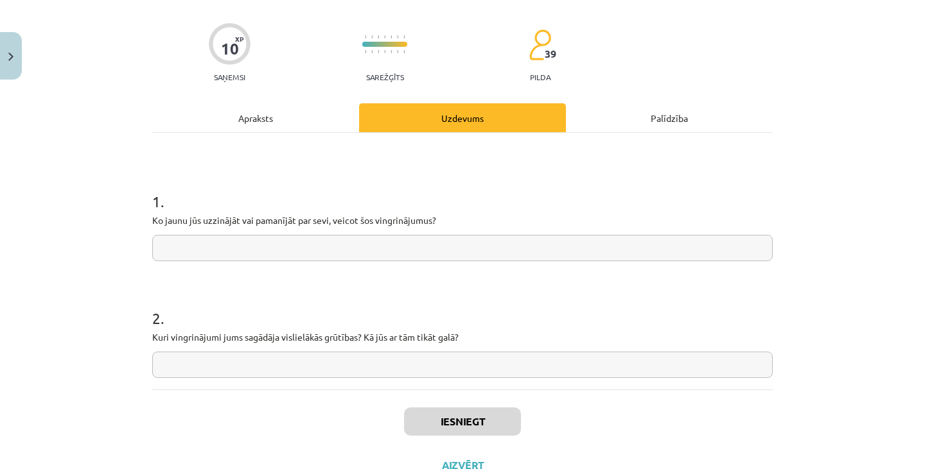
paste input "**********"
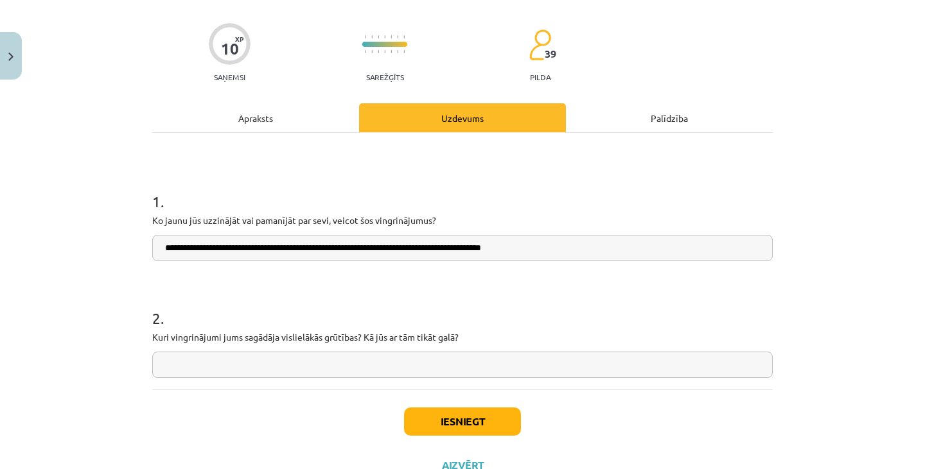
type input "**********"
click at [294, 368] on input "text" at bounding box center [462, 365] width 620 height 26
paste input "**********"
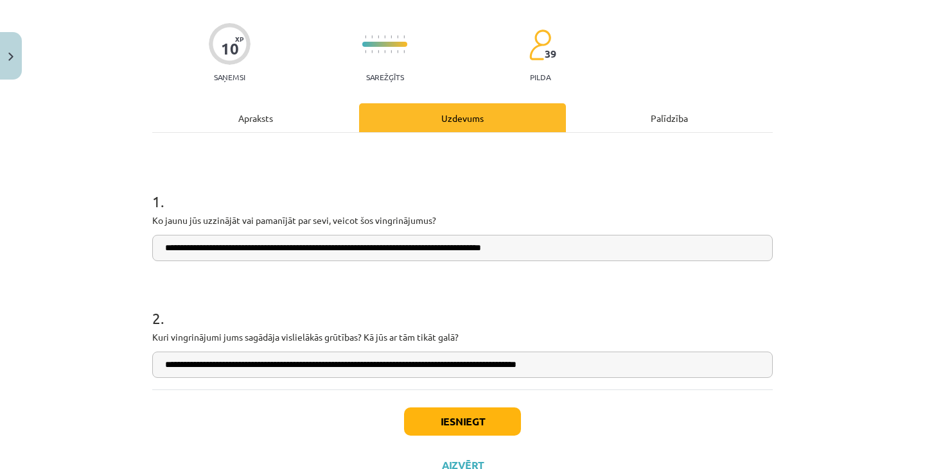
type input "**********"
click at [472, 432] on button "Iesniegt" at bounding box center [462, 422] width 117 height 28
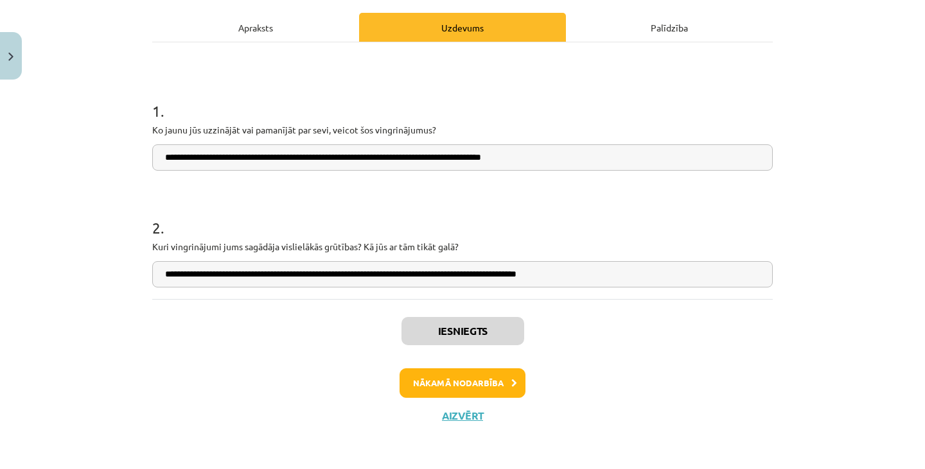
scroll to position [176, 0]
click at [481, 389] on button "Nākamā nodarbība" at bounding box center [462, 384] width 126 height 30
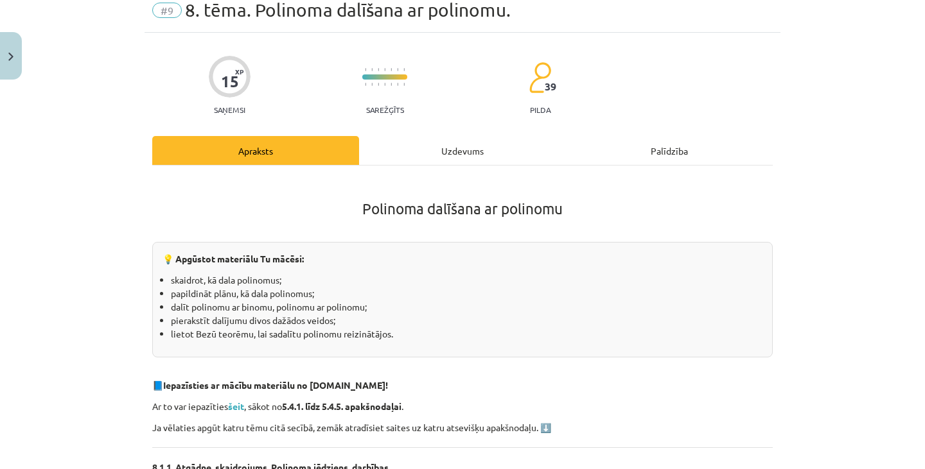
scroll to position [32, 0]
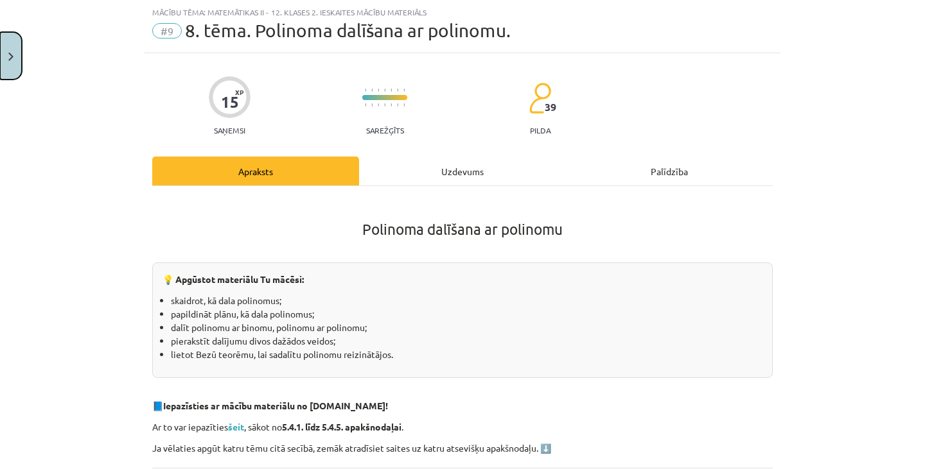
click at [10, 33] on button "Close" at bounding box center [11, 56] width 22 height 48
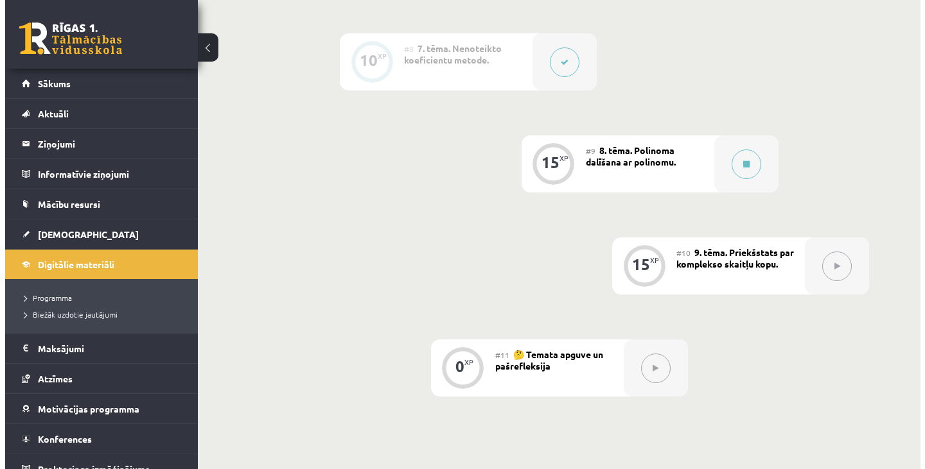
scroll to position [1060, 0]
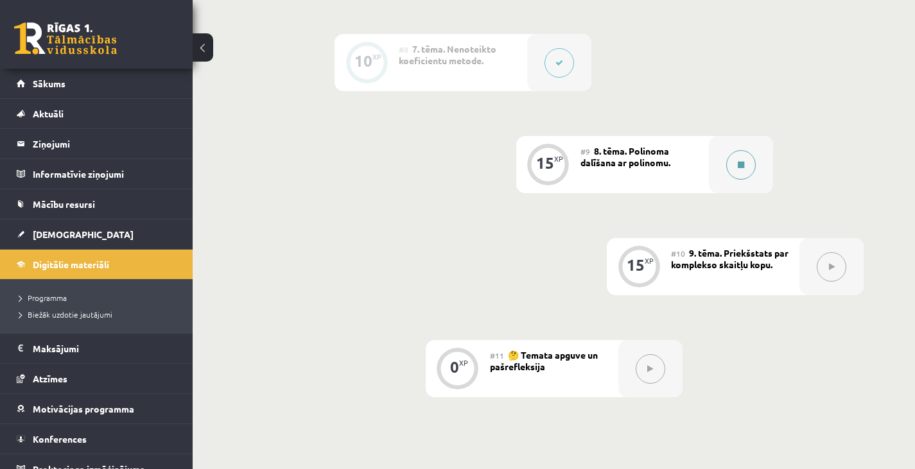
click at [747, 173] on button at bounding box center [741, 165] width 30 height 30
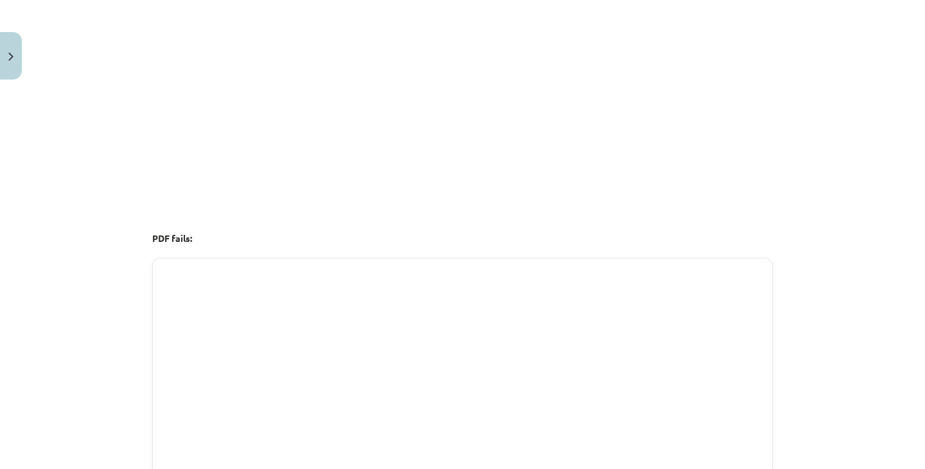
scroll to position [2360, 0]
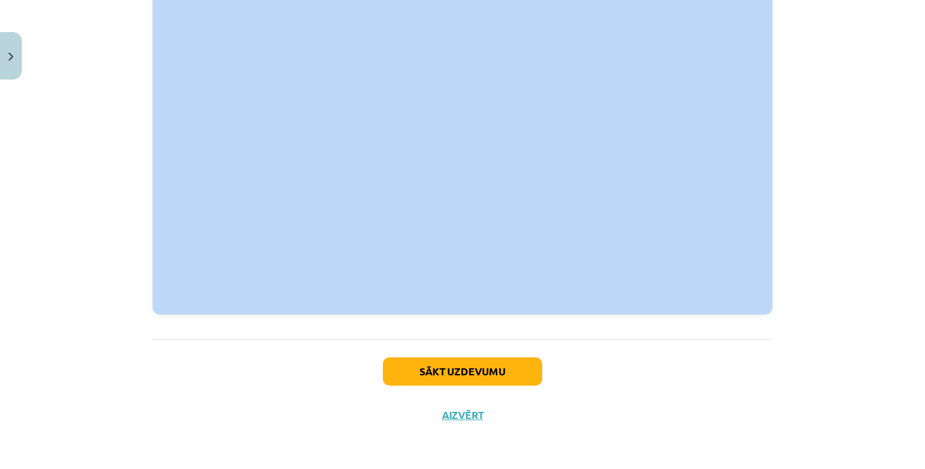
drag, startPoint x: 353, startPoint y: 256, endPoint x: 682, endPoint y: 301, distance: 331.8
copy div "Polinoma dalīšana ar polinomu 💡 Apgūstot materiālu Tu mācēsi: skaidrot, kā dala…"
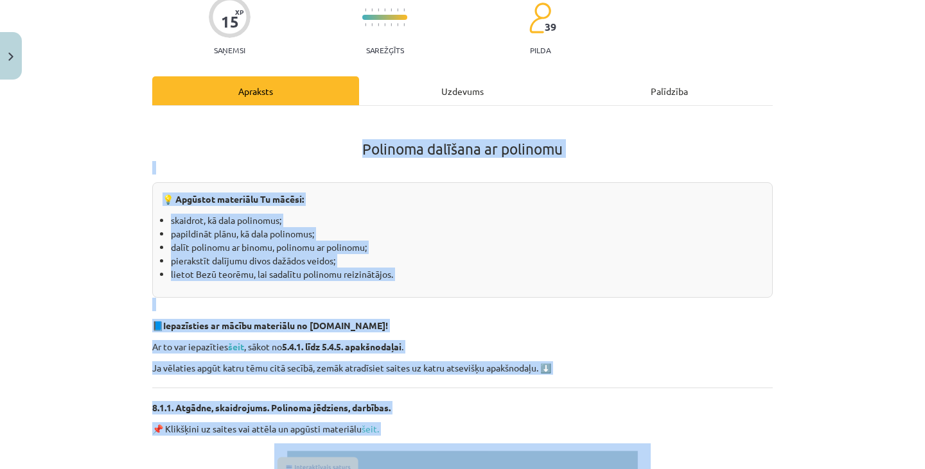
scroll to position [0, 0]
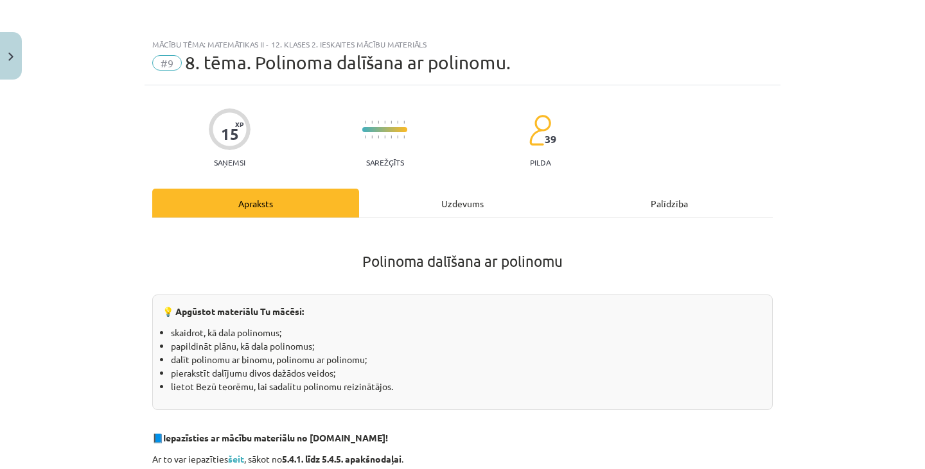
click at [417, 198] on div "Uzdevums" at bounding box center [462, 203] width 207 height 29
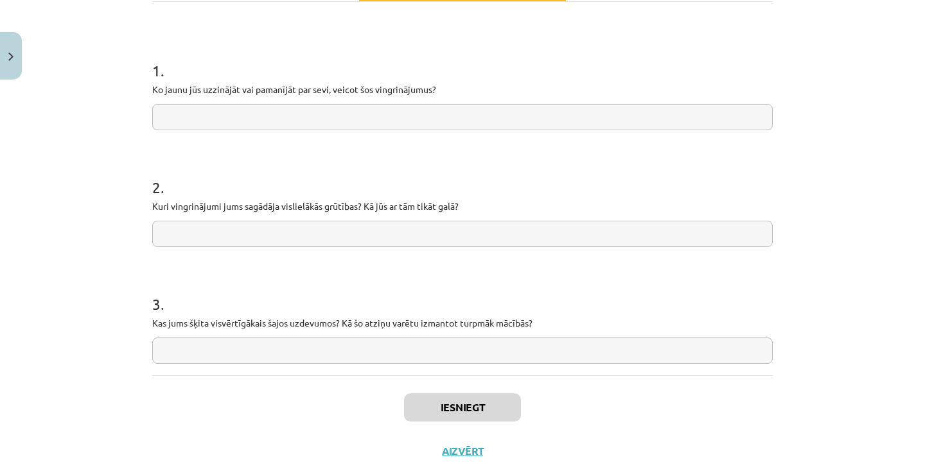
scroll to position [215, 0]
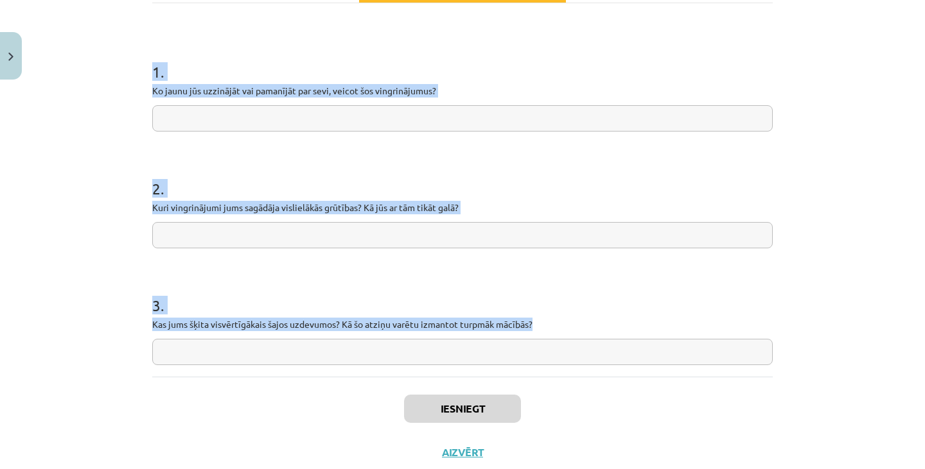
drag, startPoint x: 146, startPoint y: 69, endPoint x: 553, endPoint y: 318, distance: 477.3
click at [553, 318] on div "15 XP Saņemsi Sarežģīts 39 pilda Apraksts Uzdevums Palīdzība 1 . Ko jaunu jūs u…" at bounding box center [462, 172] width 636 height 604
copy form "1 . Ko jaunu jūs uzzinājāt vai pamanījāt par sevi, veicot šos vingrinājumus? 2 …"
click at [313, 112] on input "text" at bounding box center [462, 118] width 620 height 26
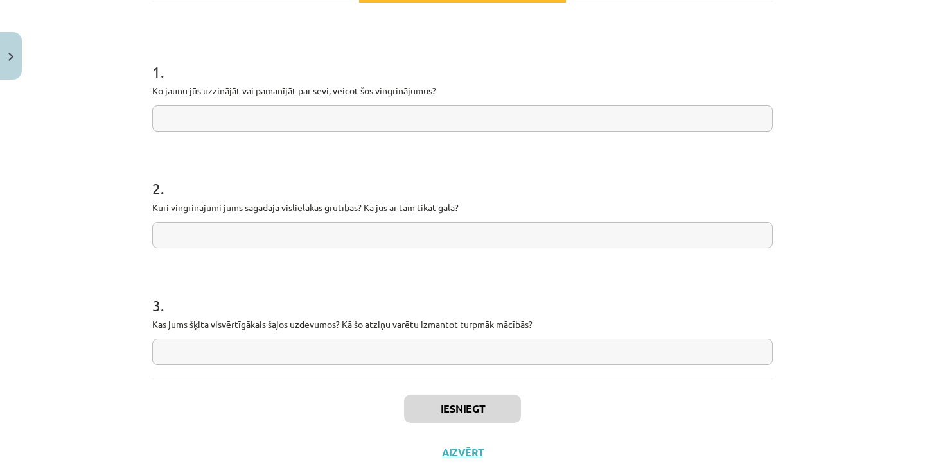
paste input "**********"
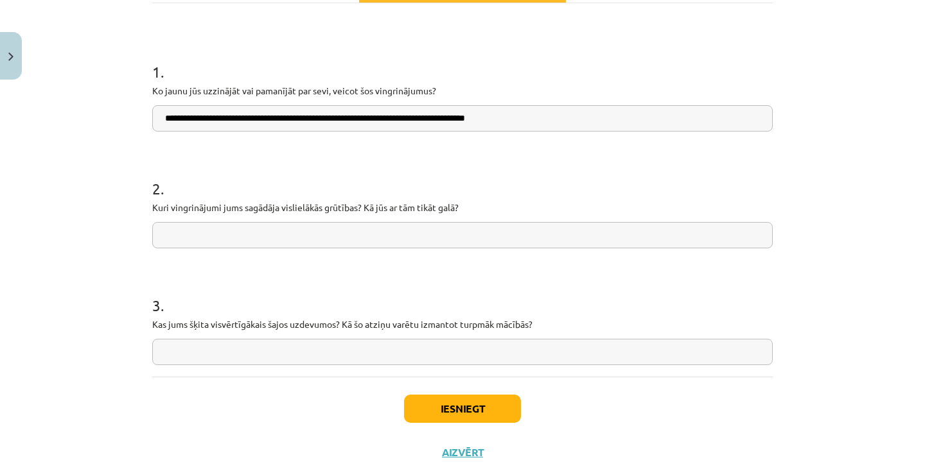
type input "**********"
click at [311, 235] on input "text" at bounding box center [462, 235] width 620 height 26
paste input "**********"
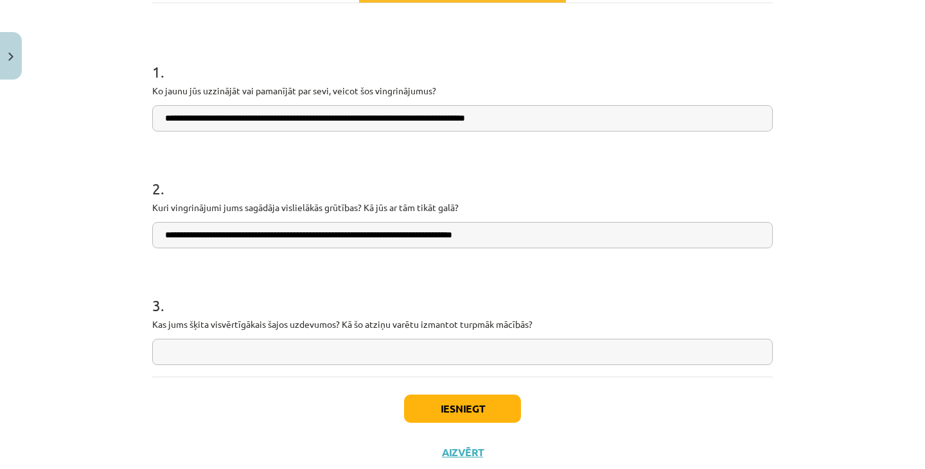
type input "**********"
click at [308, 353] on input "text" at bounding box center [462, 352] width 620 height 26
paste input "**********"
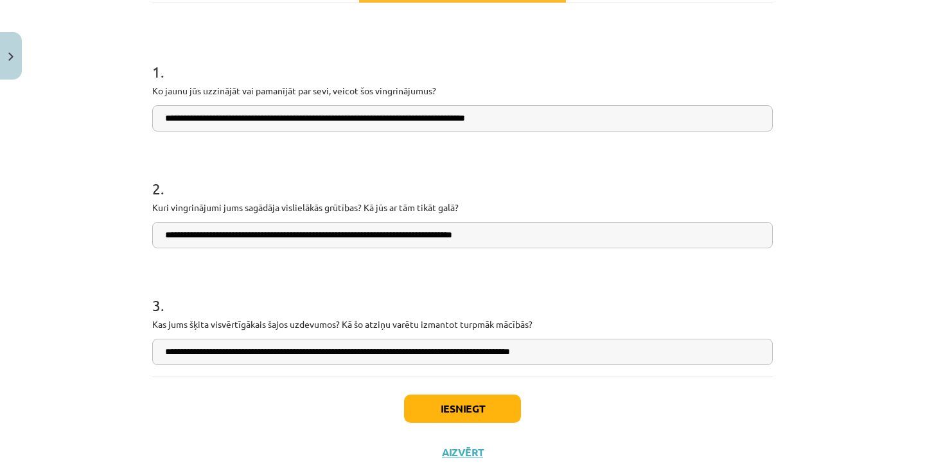
type input "**********"
click at [458, 410] on button "Iesniegt" at bounding box center [462, 409] width 117 height 28
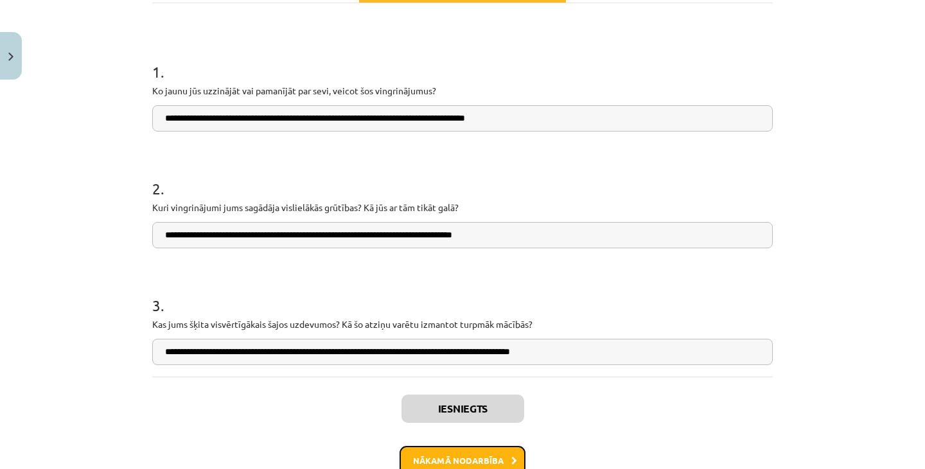
click at [486, 458] on button "Nākamā nodarbība" at bounding box center [462, 461] width 126 height 30
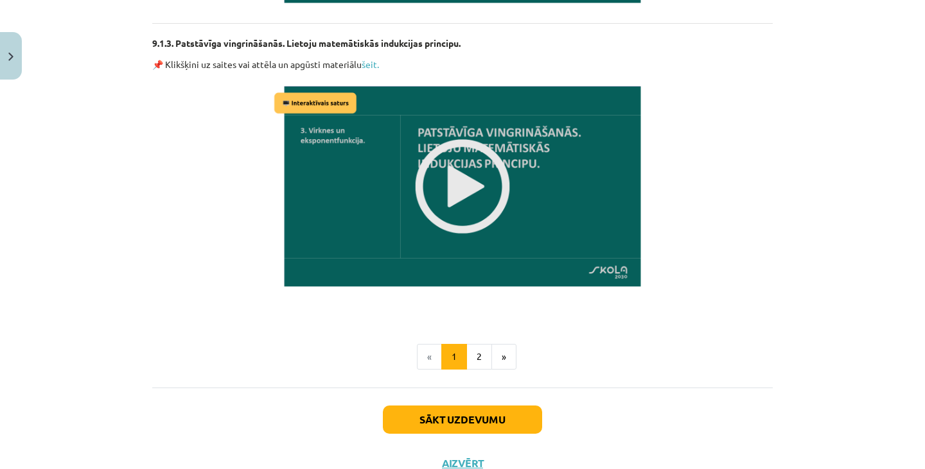
scroll to position [1006, 0]
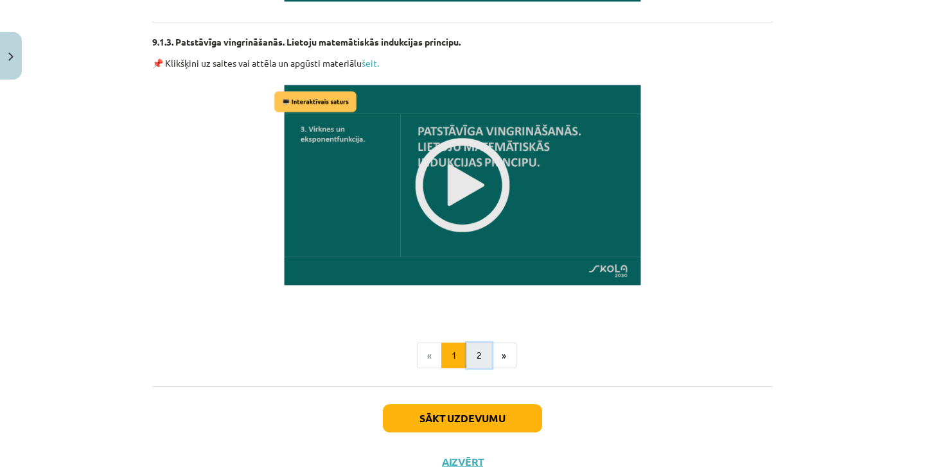
click at [480, 351] on button "2" at bounding box center [479, 356] width 26 height 26
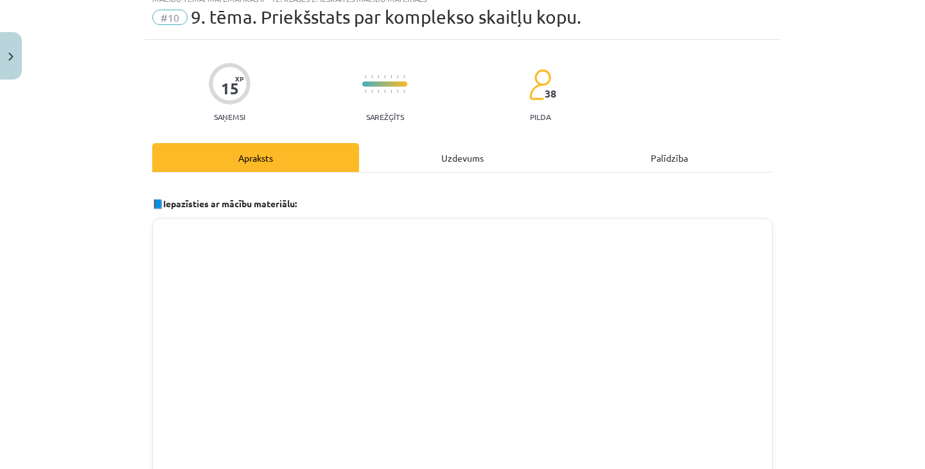
scroll to position [0, 0]
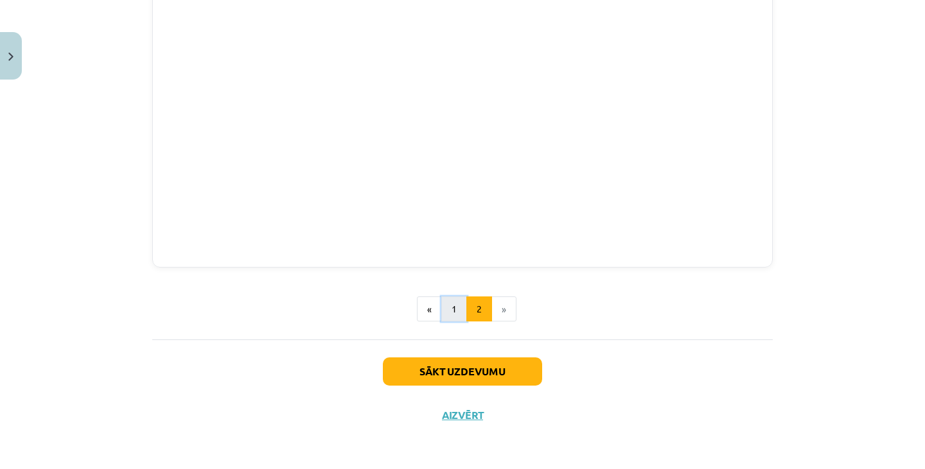
click at [448, 313] on button "1" at bounding box center [454, 310] width 26 height 26
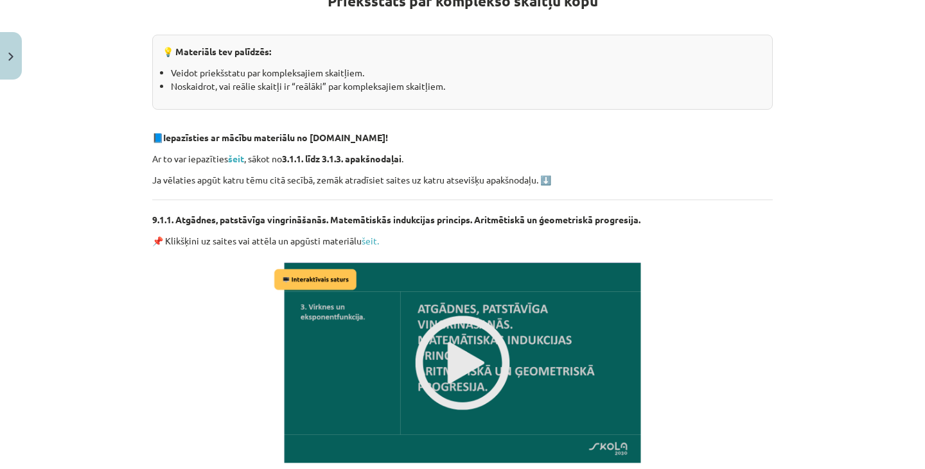
scroll to position [243, 0]
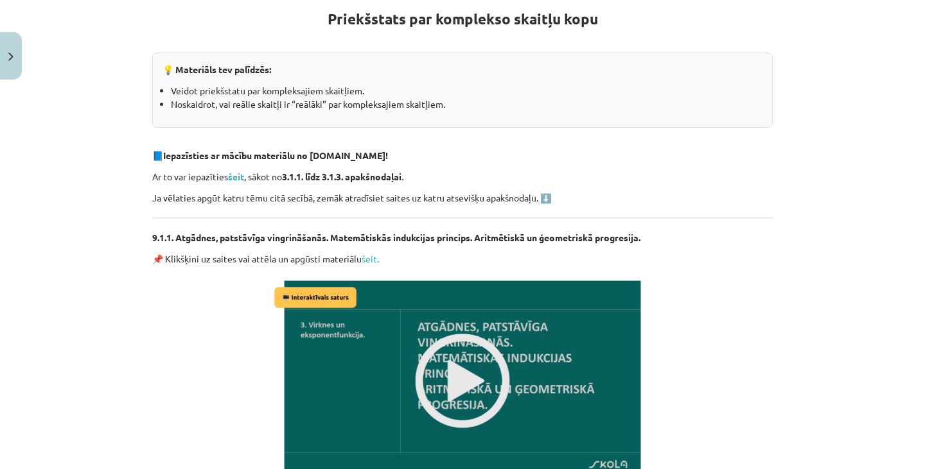
click at [327, 13] on strong "Priekšstats par komplekso skaitļu kopu" at bounding box center [462, 19] width 270 height 19
click at [319, 21] on h1 "Priekšstats par komplekso skaitļu kopu" at bounding box center [462, 7] width 620 height 40
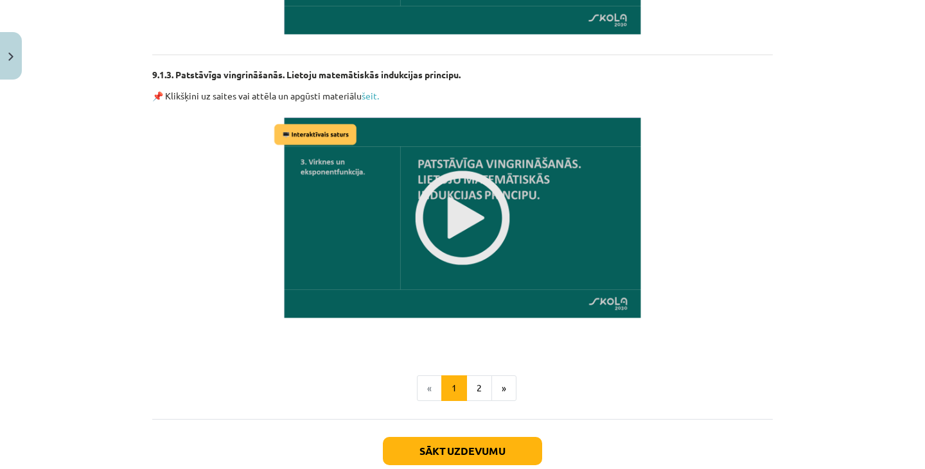
scroll to position [1052, 0]
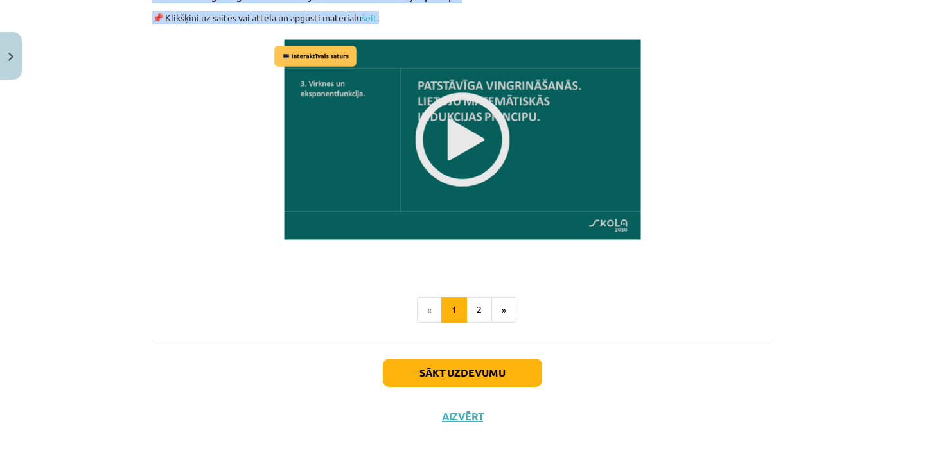
drag, startPoint x: 324, startPoint y: 14, endPoint x: 410, endPoint y: 95, distance: 117.6
click at [482, 371] on button "Sākt uzdevumu" at bounding box center [462, 373] width 159 height 28
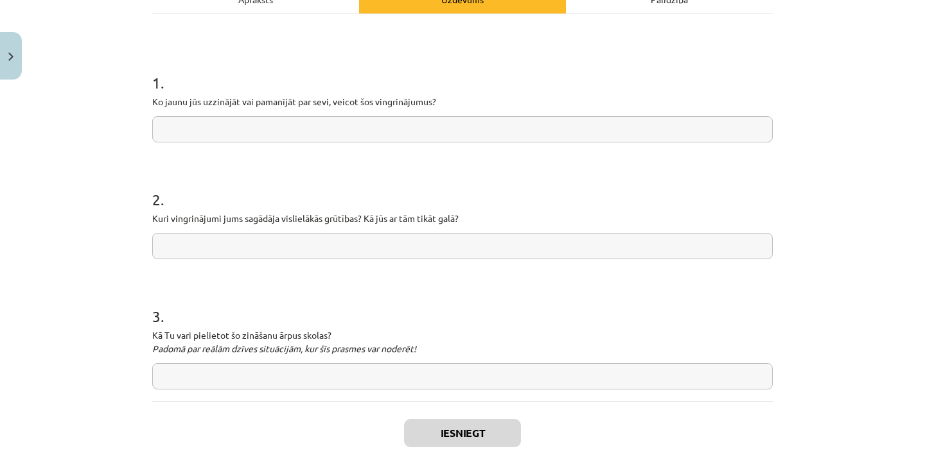
scroll to position [204, 0]
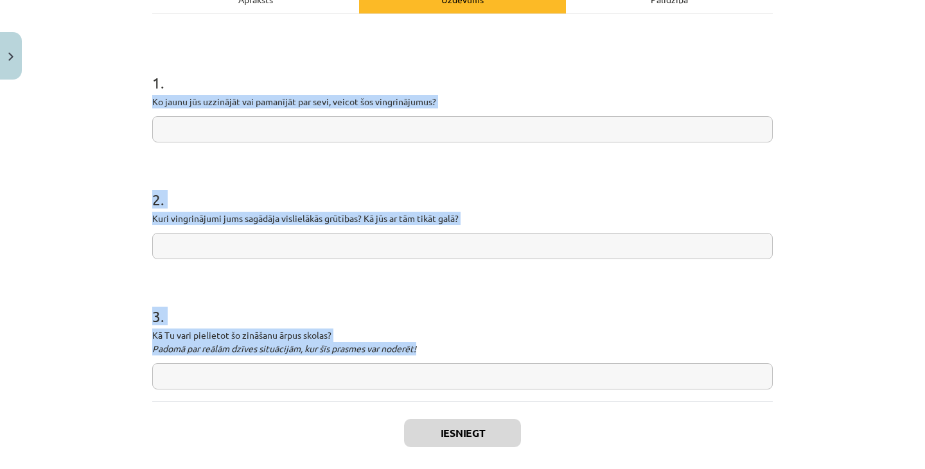
drag, startPoint x: 147, startPoint y: 98, endPoint x: 428, endPoint y: 347, distance: 375.7
click at [428, 347] on div "15 XP Saņemsi Sarežģīts 38 pilda Apraksts Uzdevums Palīdzība 1 . Ko jaunu jūs u…" at bounding box center [462, 190] width 636 height 618
